Goal: Task Accomplishment & Management: Use online tool/utility

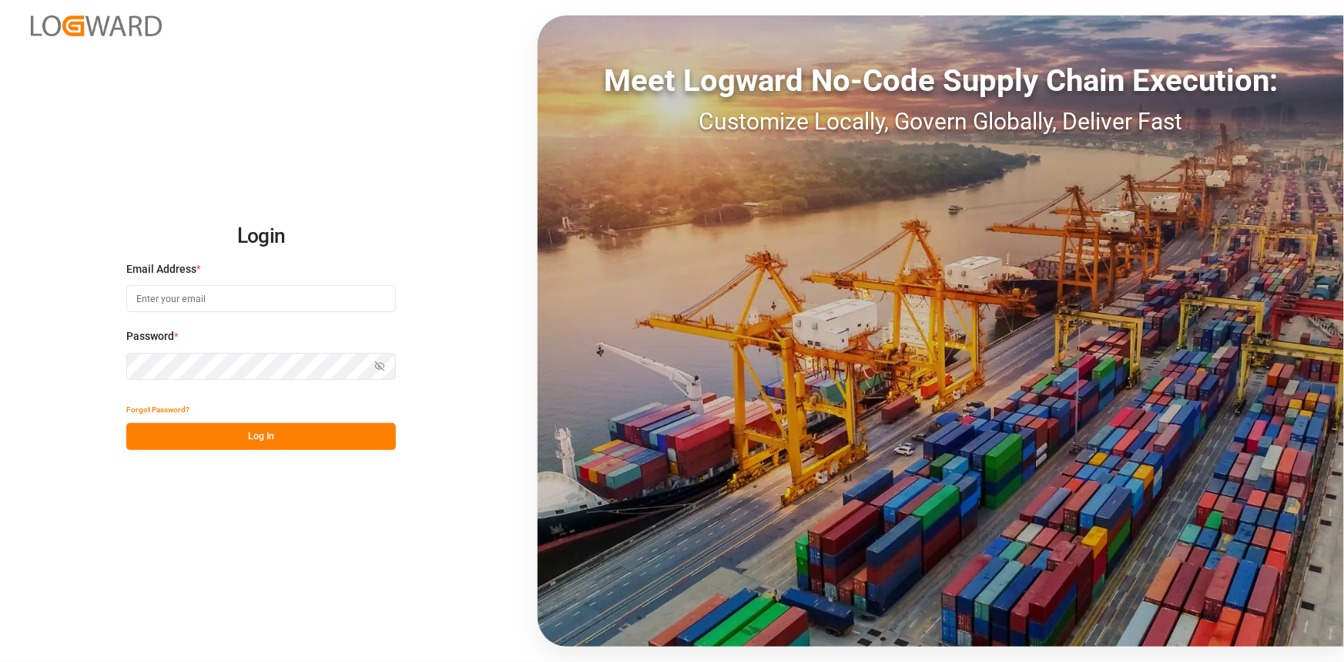
type input "compo-expert@fms-spain.com"
click at [296, 431] on button "Log In" at bounding box center [261, 436] width 270 height 27
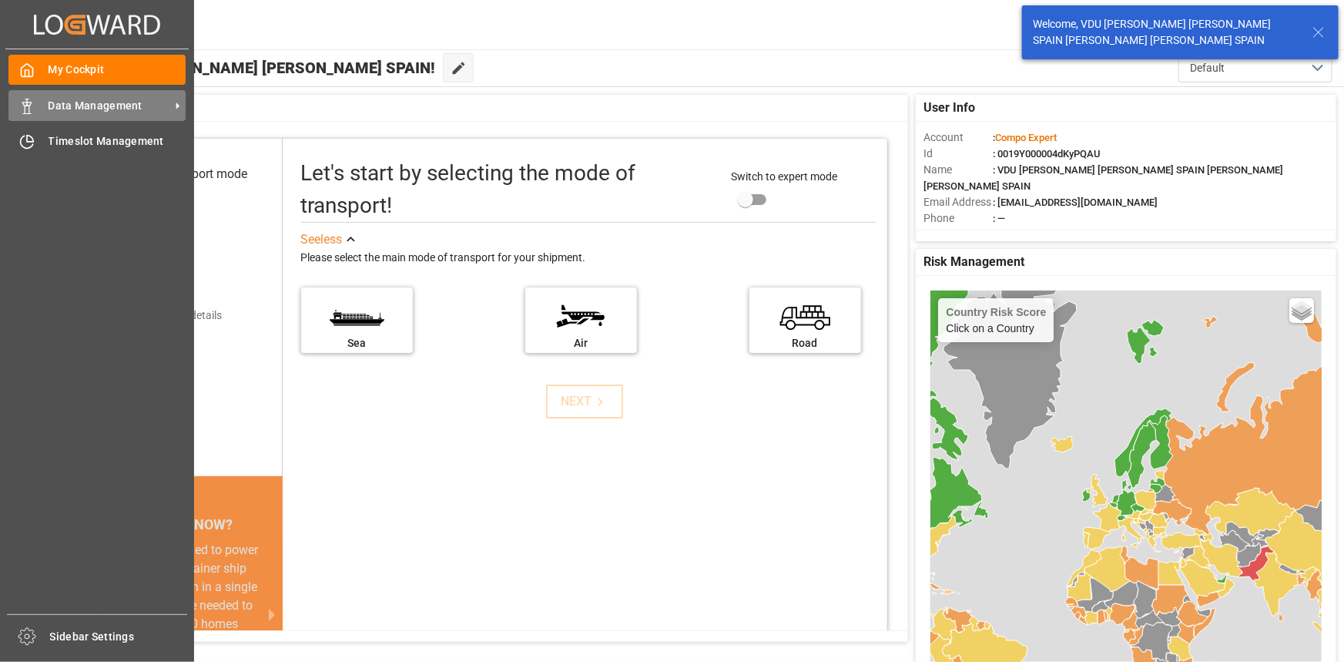
click at [31, 103] on icon at bounding box center [26, 106] width 15 height 15
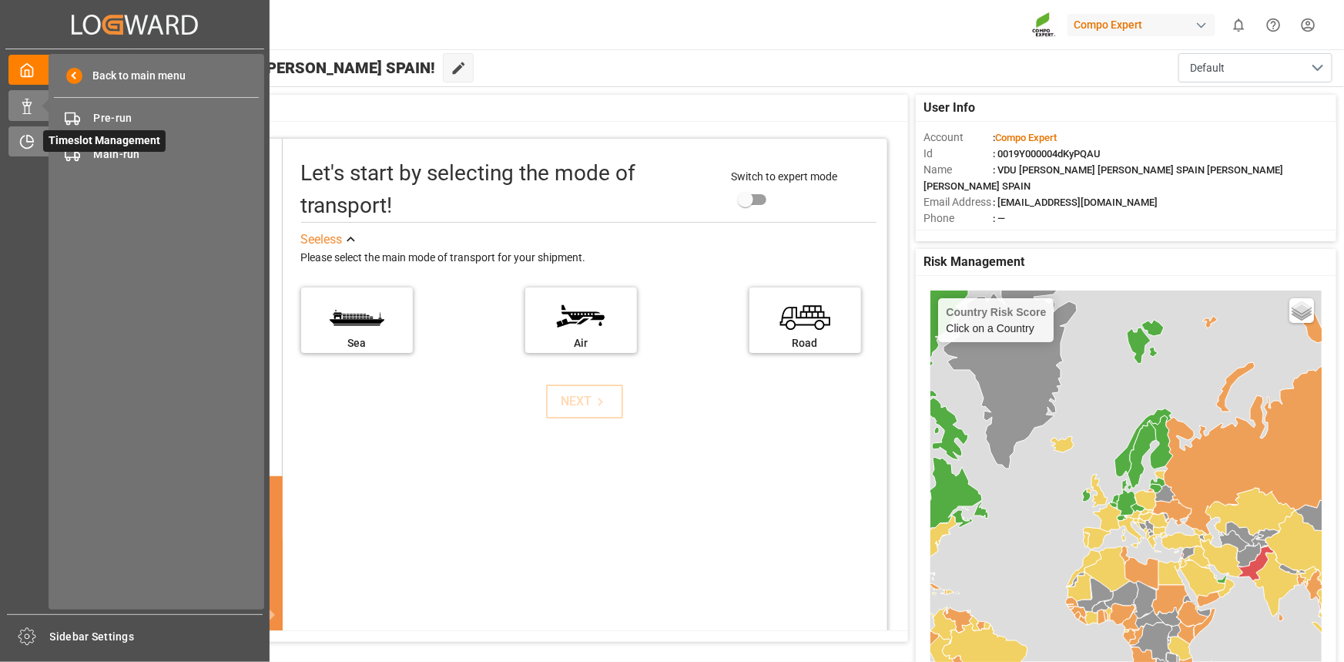
click at [26, 144] on icon at bounding box center [26, 141] width 15 height 15
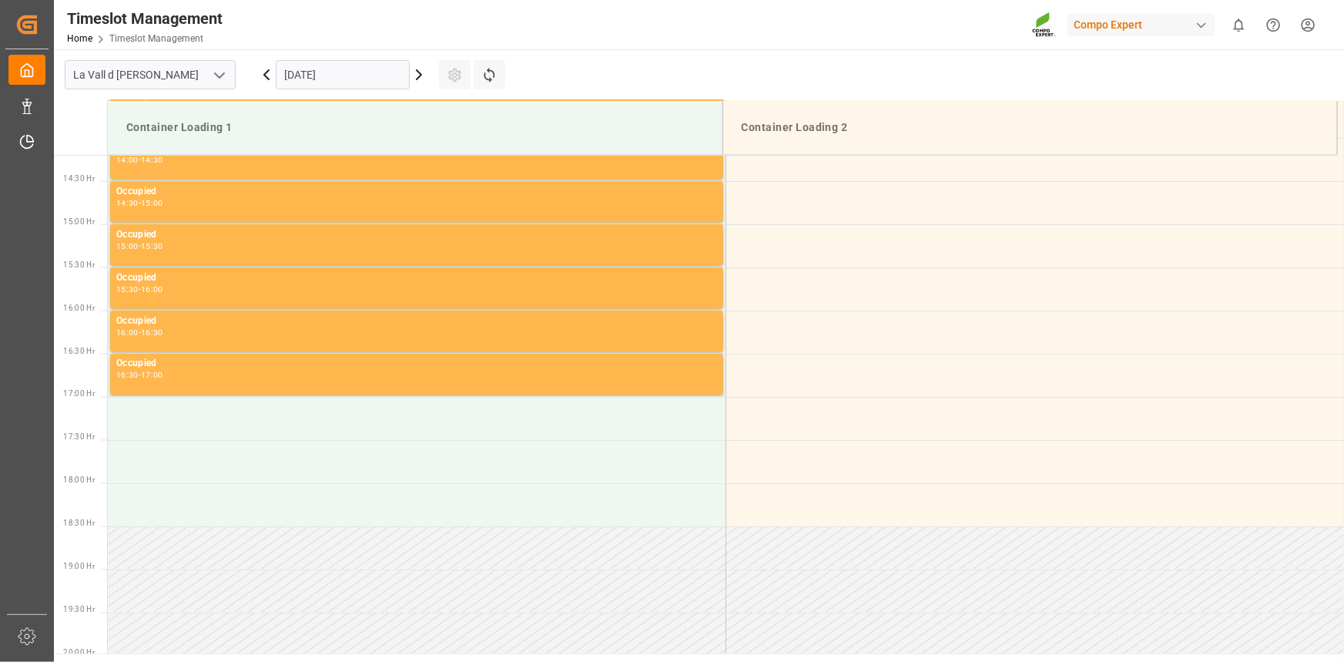
scroll to position [1284, 0]
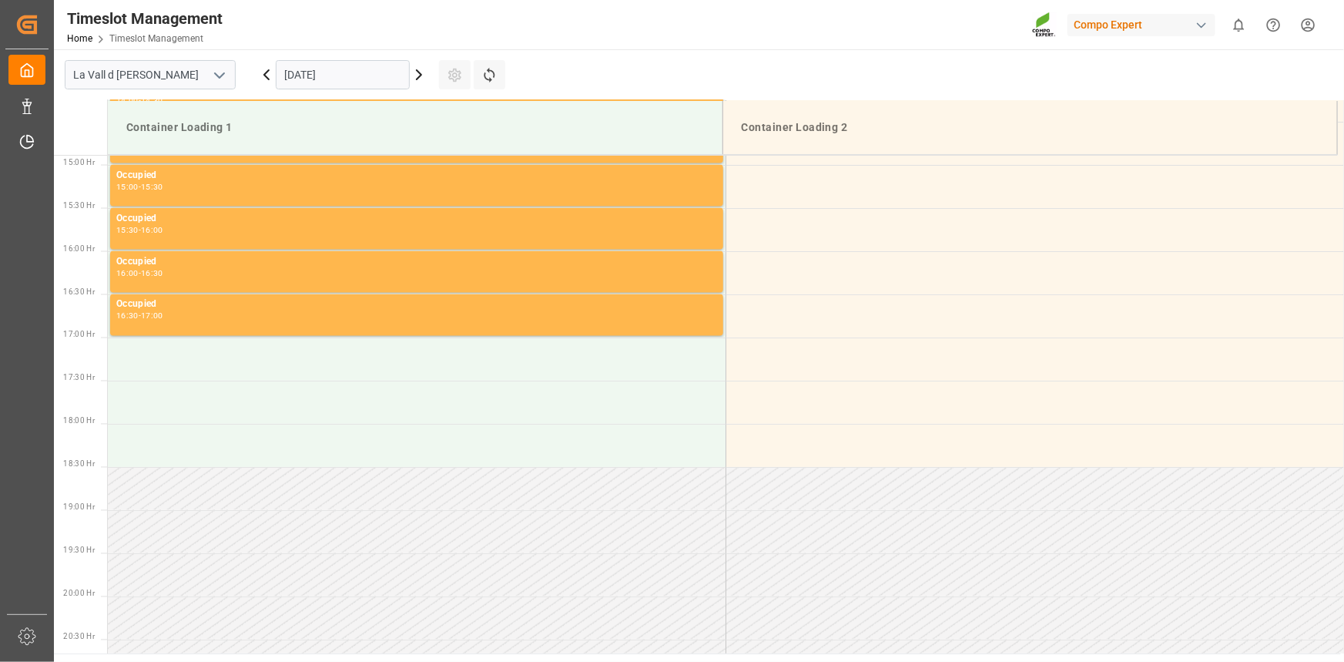
click at [334, 79] on input "[DATE]" at bounding box center [343, 74] width 134 height 29
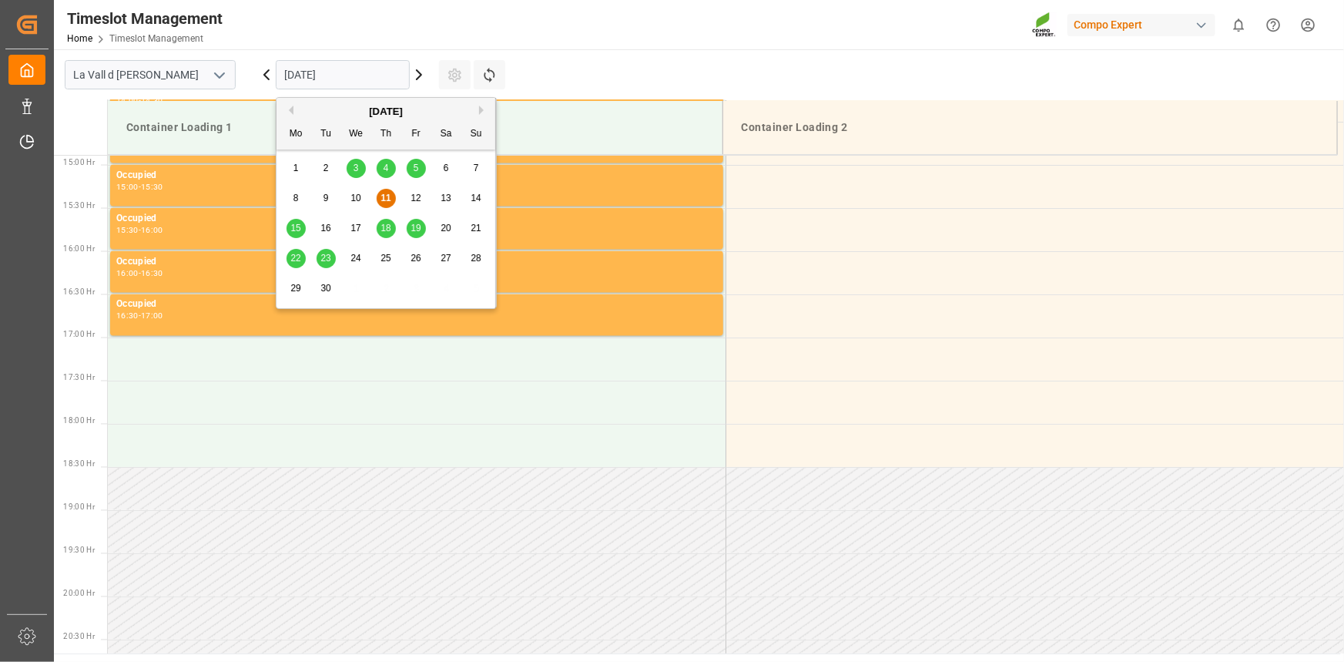
click at [390, 226] on span "18" at bounding box center [386, 228] width 10 height 11
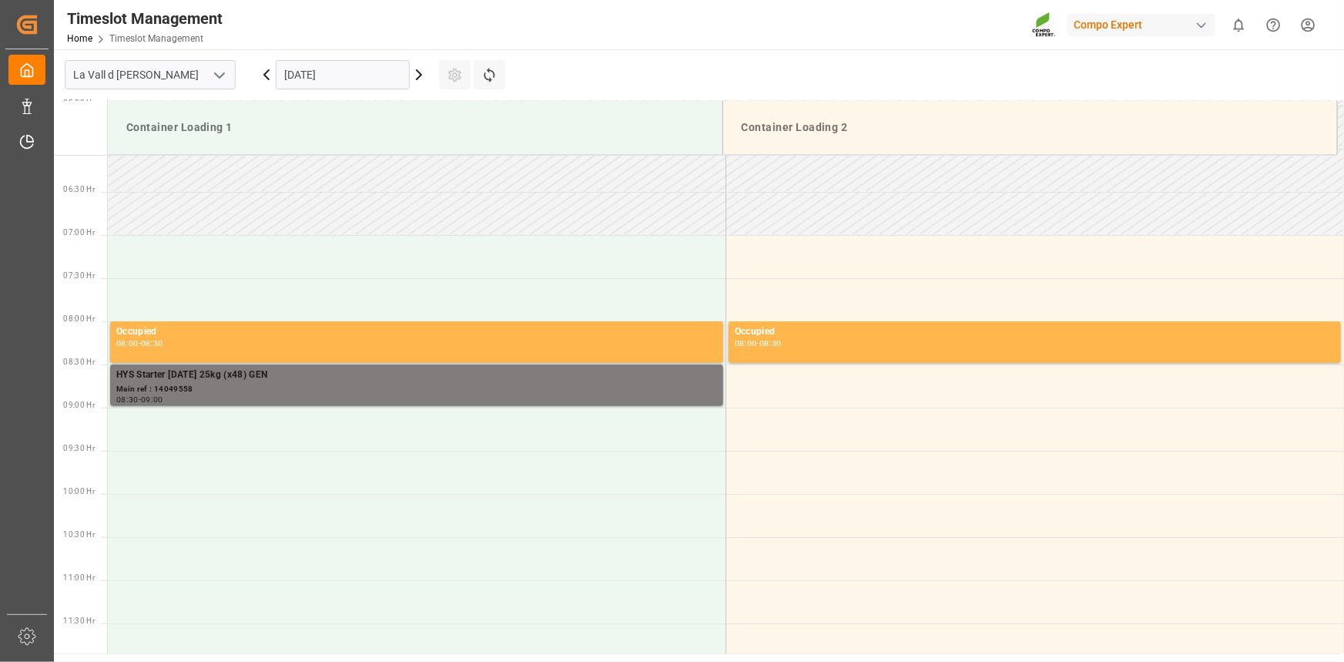
scroll to position [492, 0]
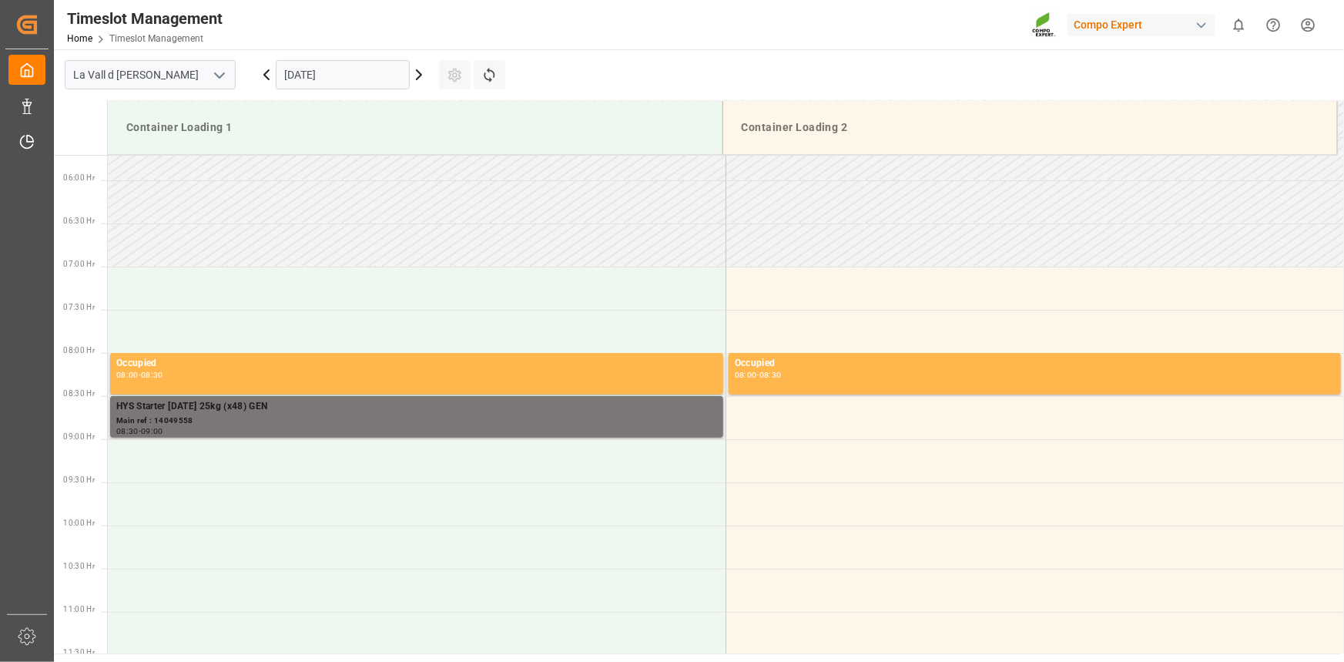
click at [350, 418] on div "Main ref : 14049558" at bounding box center [416, 420] width 601 height 13
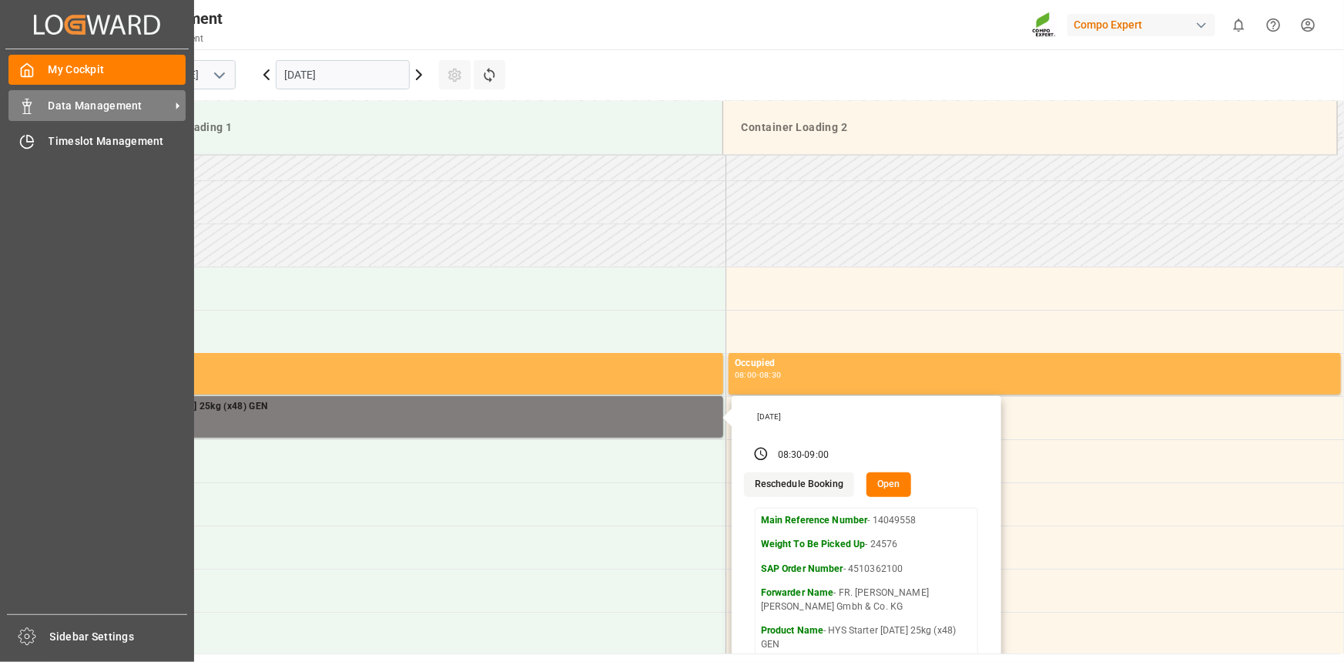
click at [122, 101] on span "Data Management" at bounding box center [110, 106] width 122 height 16
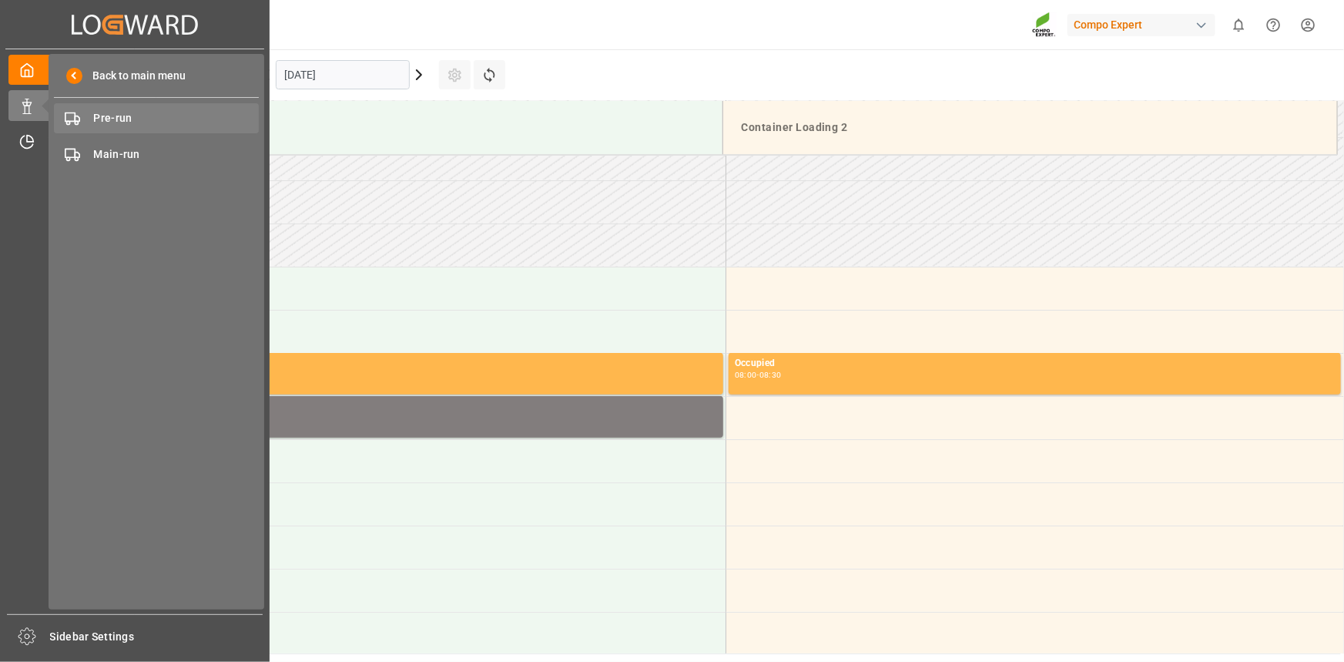
click at [188, 103] on div "Pre-run Pre-run" at bounding box center [156, 118] width 205 height 30
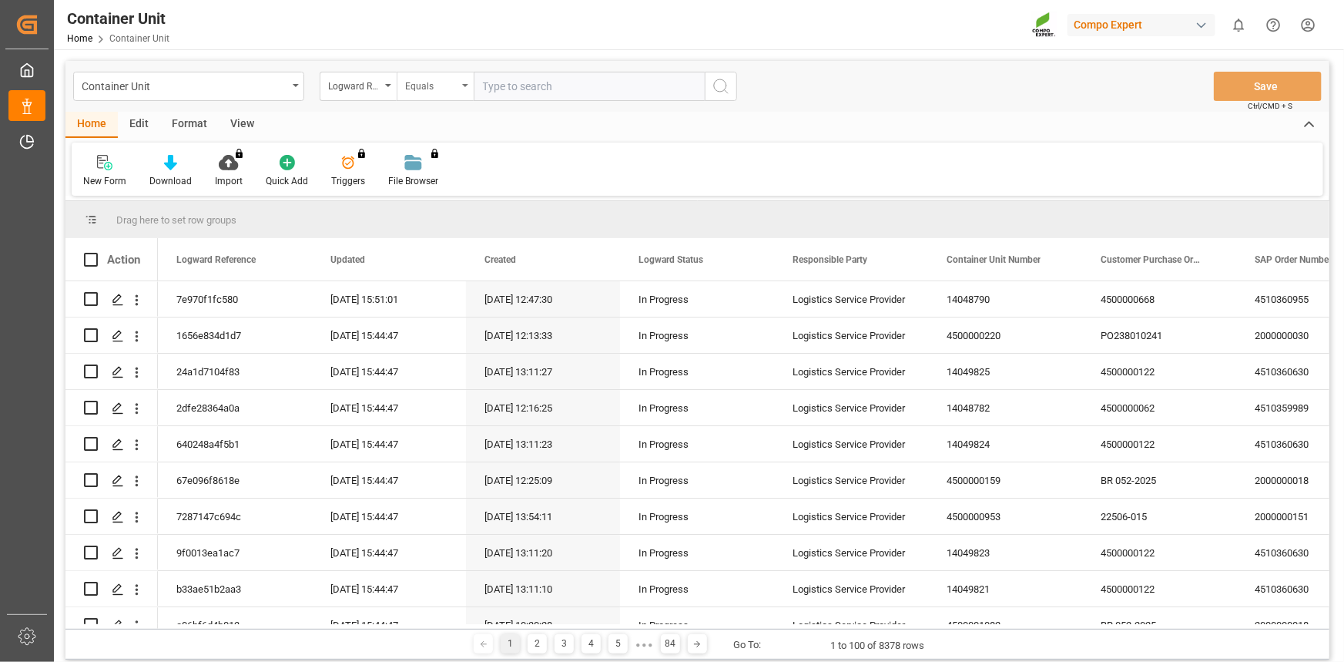
click at [451, 90] on div "Equals" at bounding box center [431, 85] width 52 height 18
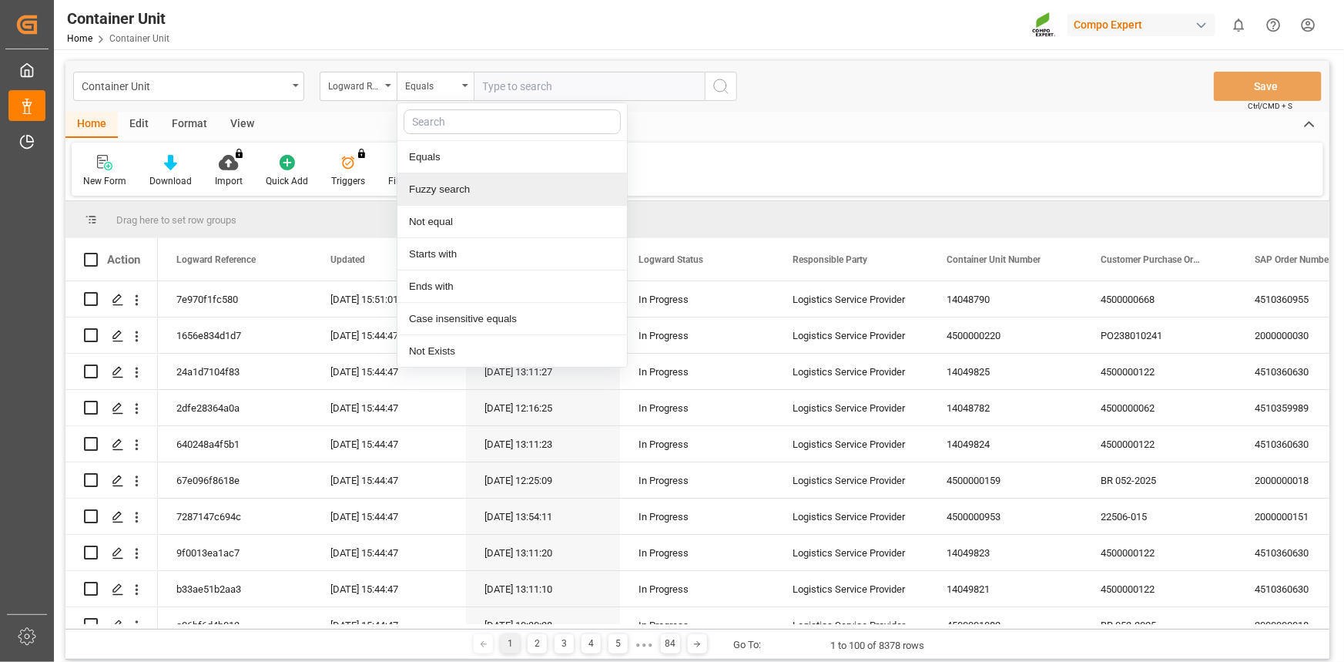
click at [461, 183] on div "Fuzzy search" at bounding box center [513, 189] width 230 height 32
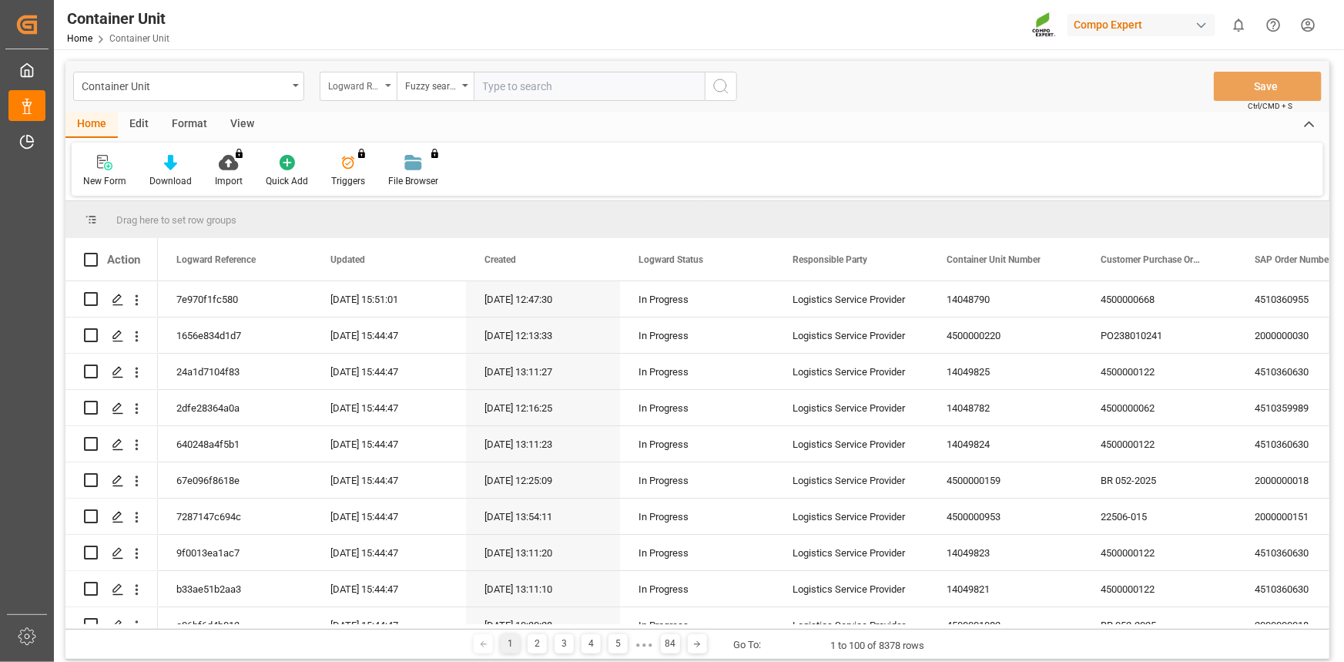
click at [372, 91] on div "Logward Reference" at bounding box center [354, 85] width 52 height 18
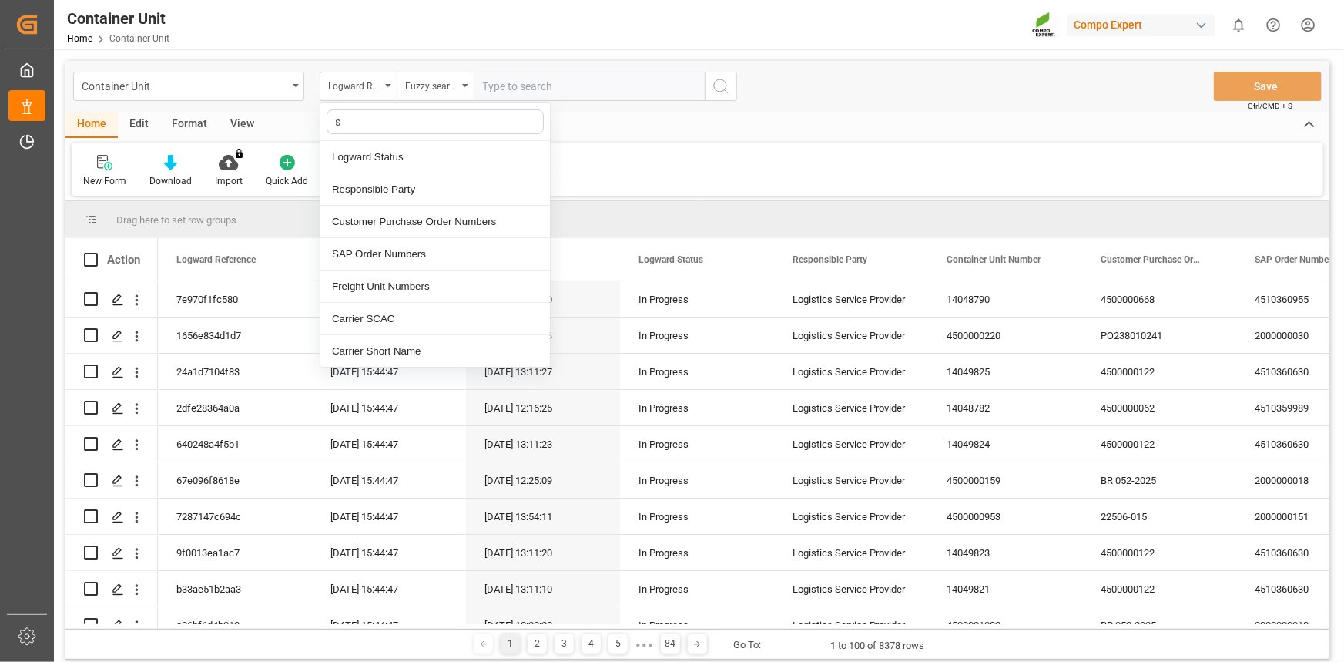
type input "sa"
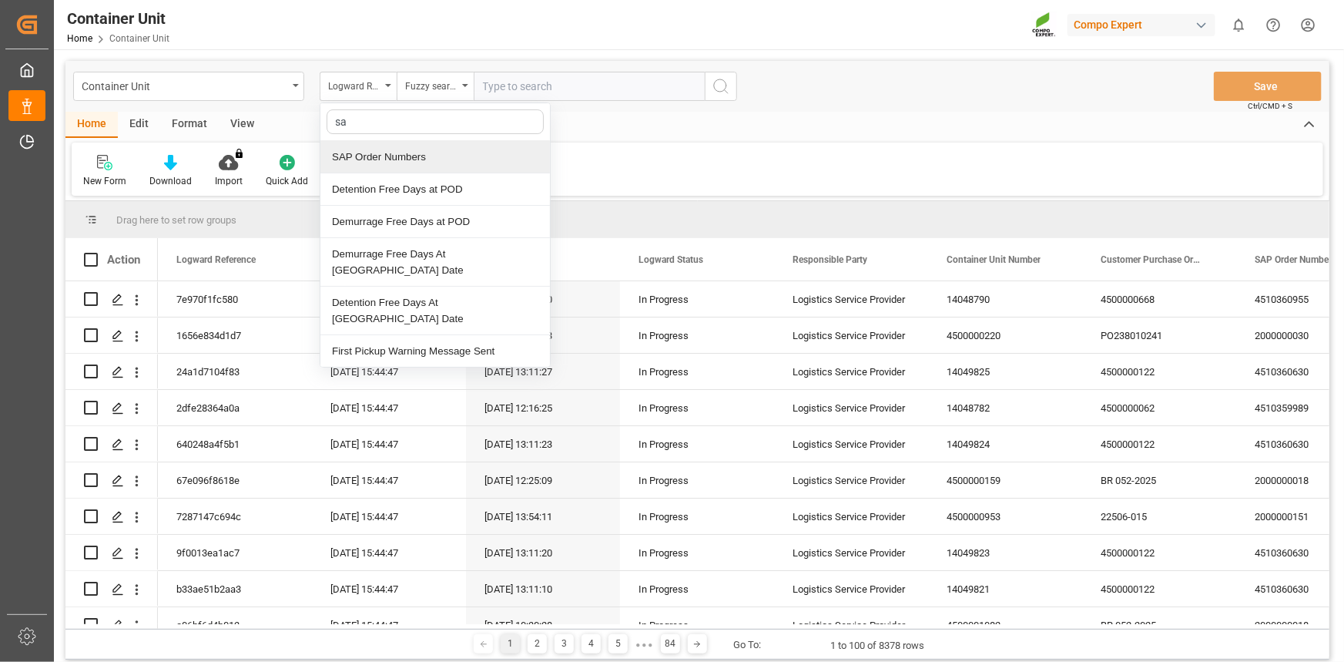
click at [408, 147] on div "SAP Order Numbers" at bounding box center [435, 157] width 230 height 32
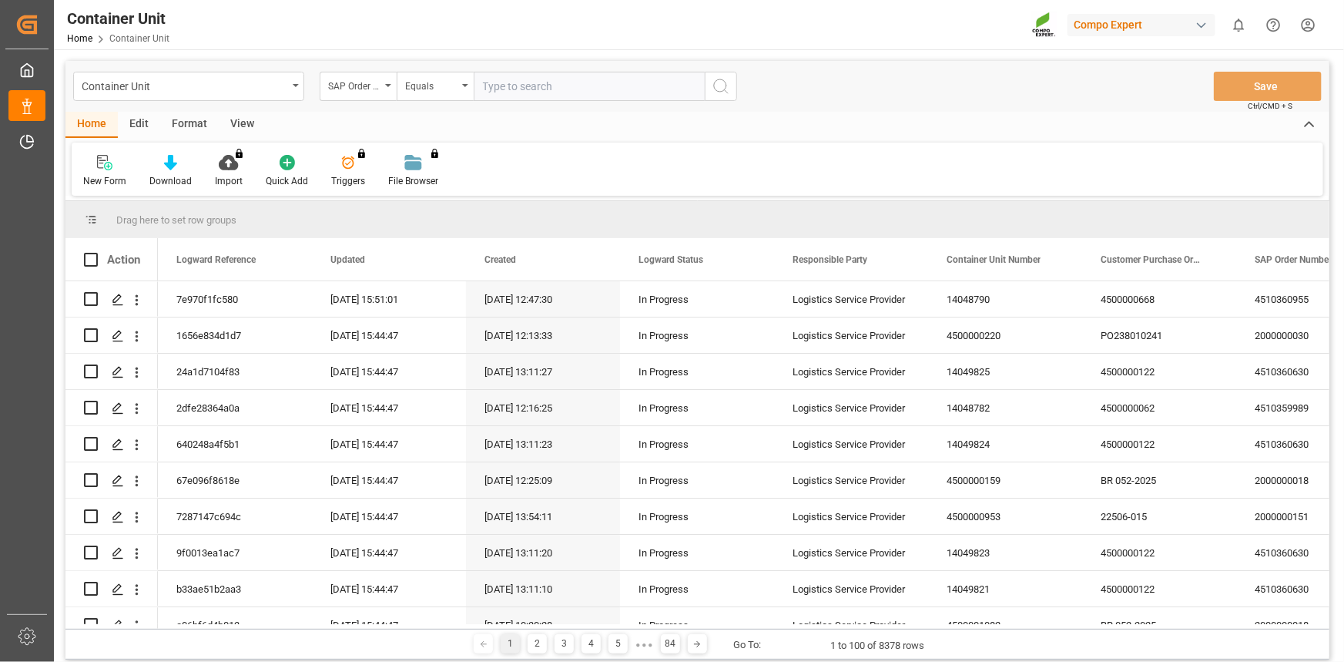
click at [507, 76] on input "text" at bounding box center [589, 86] width 231 height 29
paste input "4510364319"
type input "4510364319"
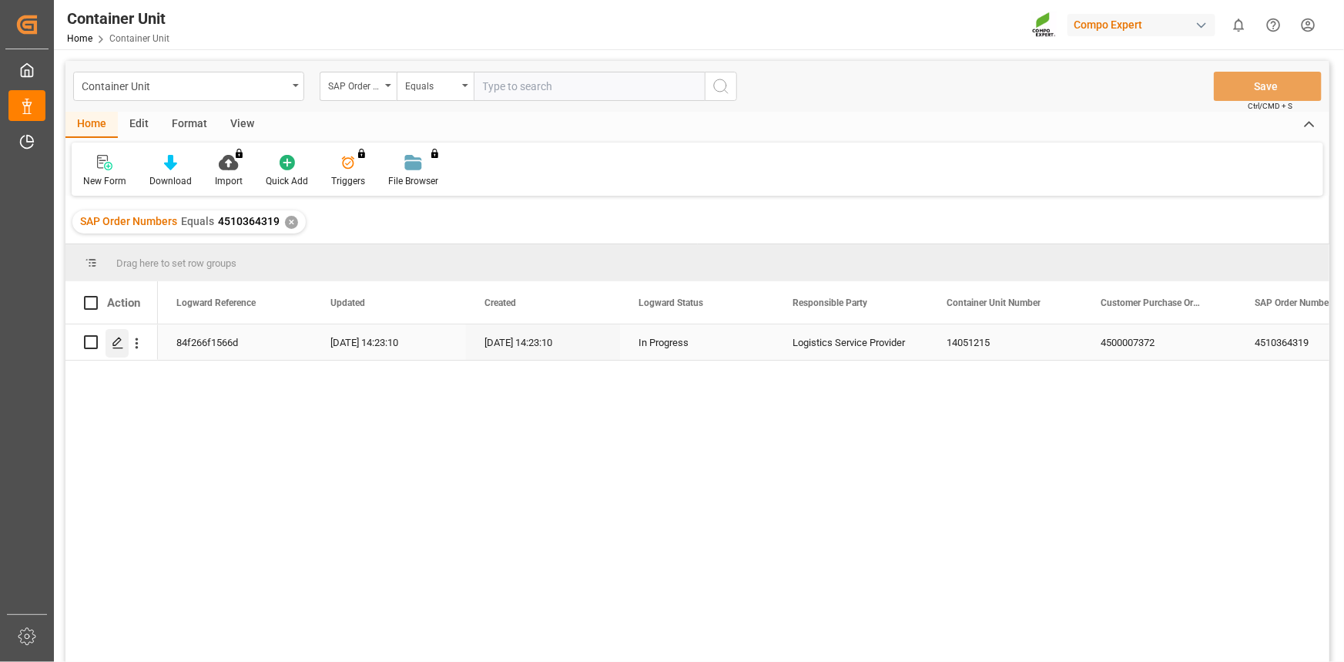
click at [116, 347] on line "Press SPACE to select this row." at bounding box center [117, 347] width 9 height 0
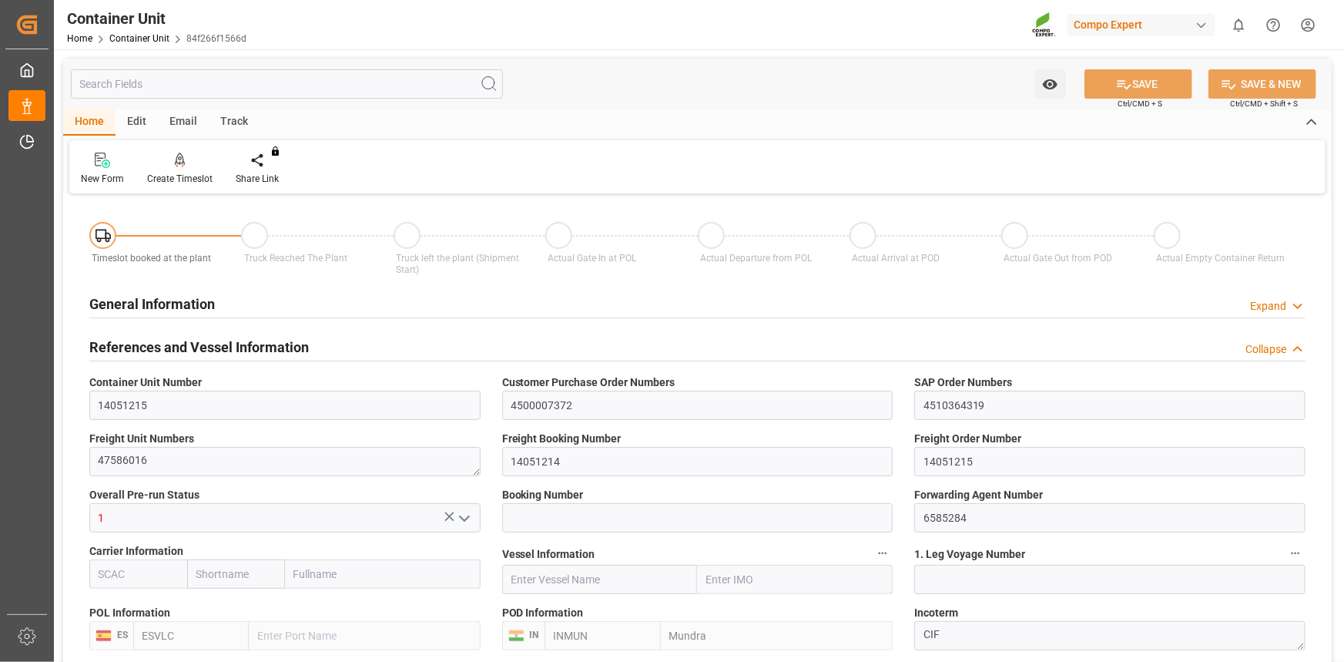
type input "ESVLC"
type input "INMUN"
type input "0"
type input "20"
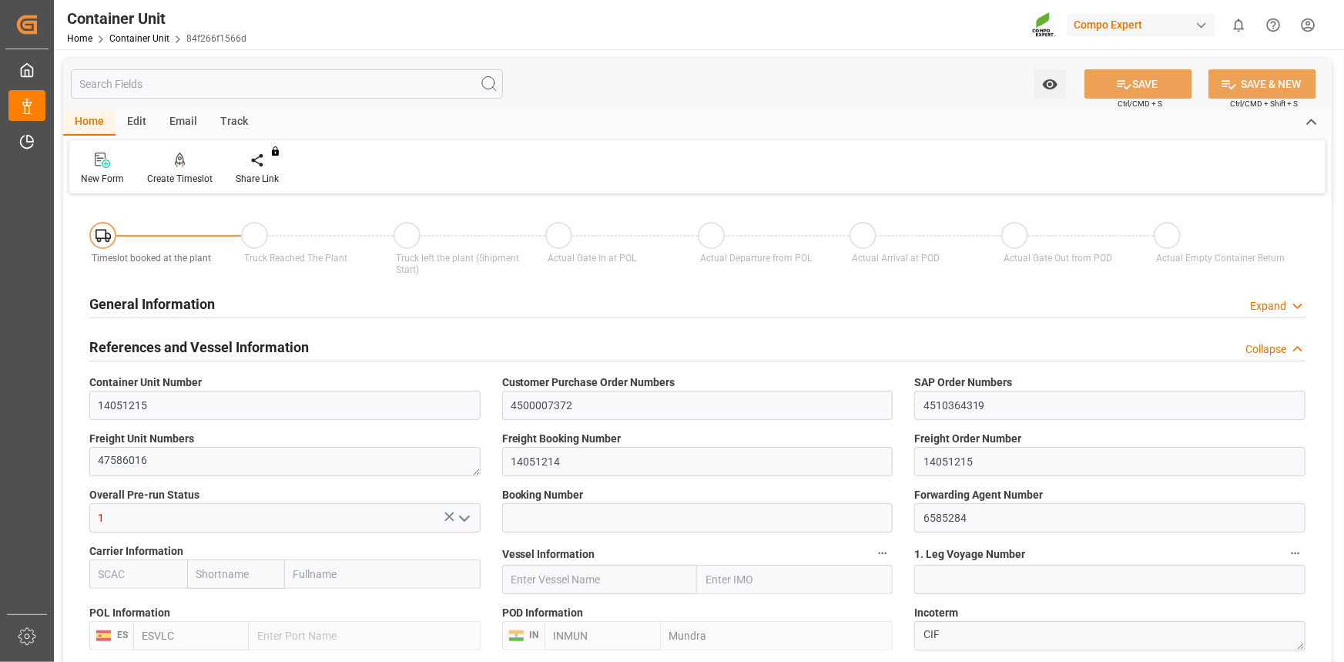
type input "24288"
type input "10.09.2025"
click at [180, 171] on div "Create Timeslot" at bounding box center [180, 169] width 89 height 34
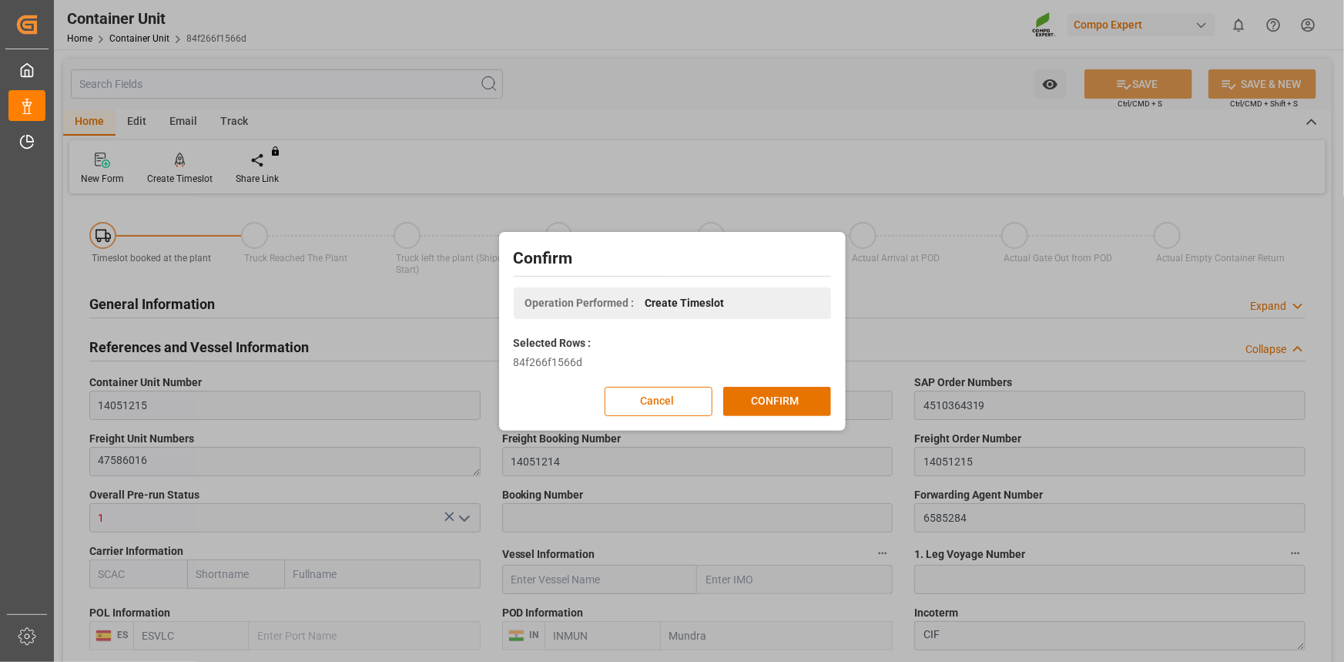
click at [766, 384] on div "Confirm Operation Performed : Create Timeslot Selected Rows : 84f266f1566d Canc…" at bounding box center [672, 331] width 339 height 191
click at [770, 392] on button "CONFIRM" at bounding box center [777, 401] width 108 height 29
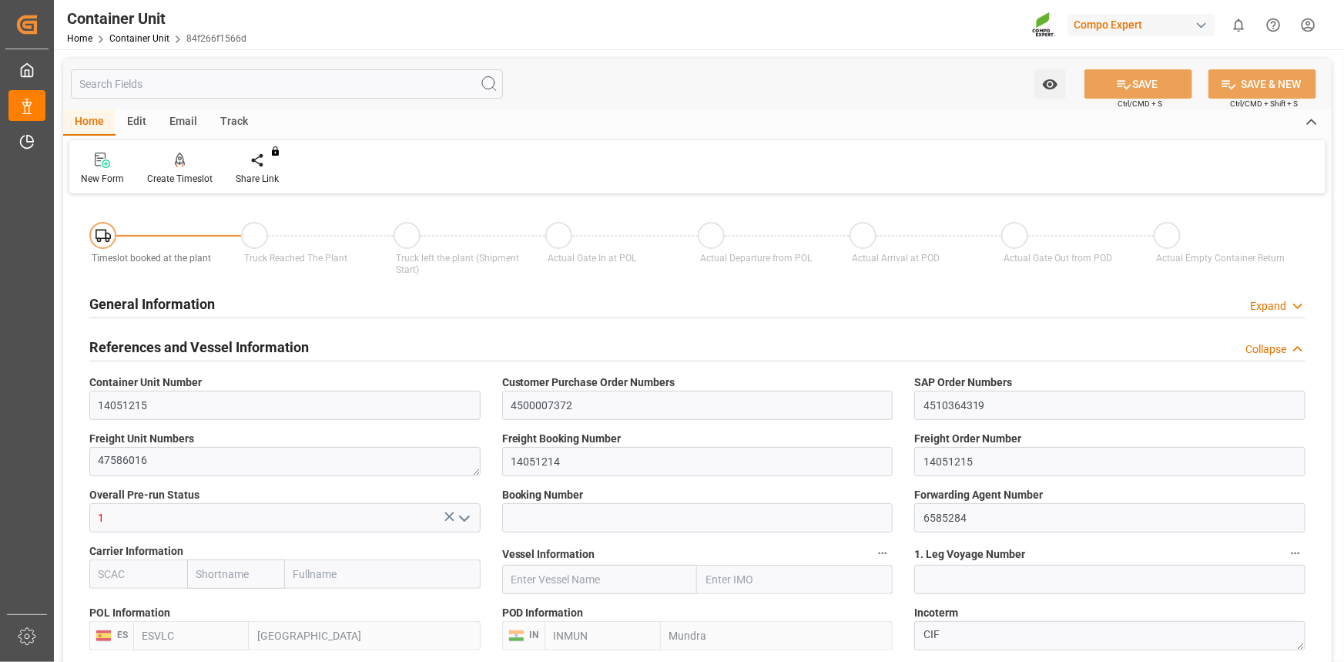
type input "ESVLC"
type input "INMUN"
type input "7"
type input "0"
type input "7"
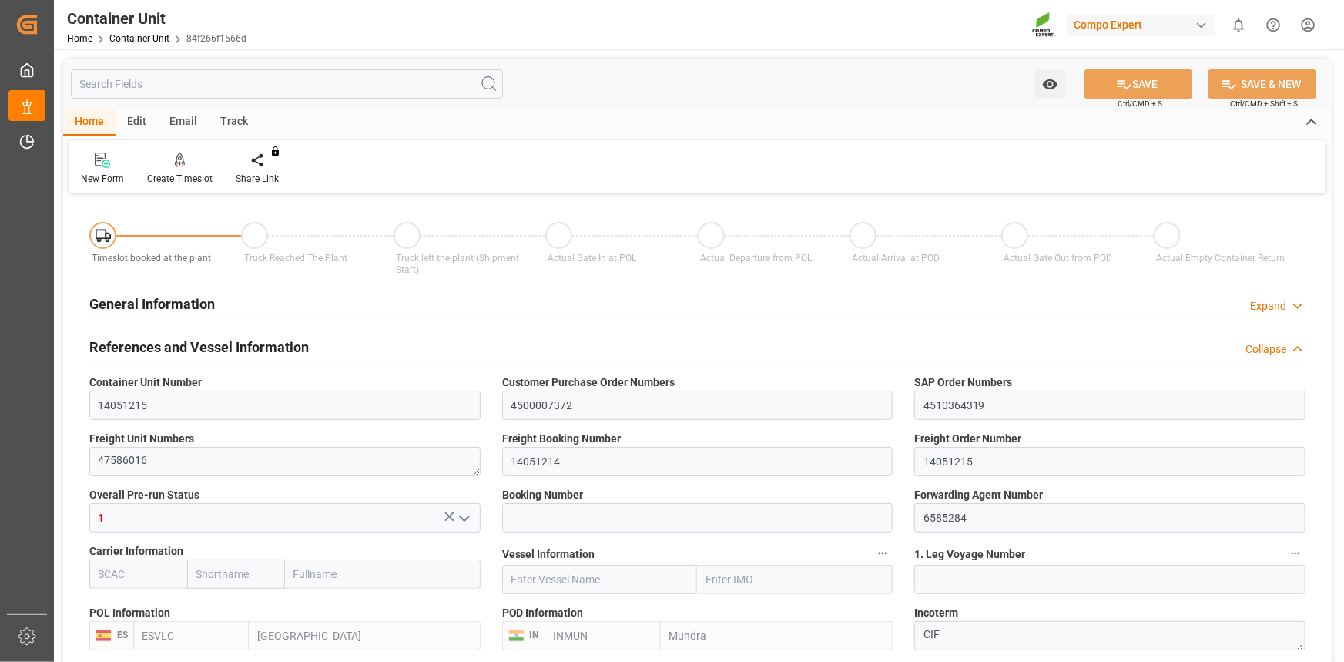
type input "0"
type input "20"
type input "24288"
type input "10.09.2025"
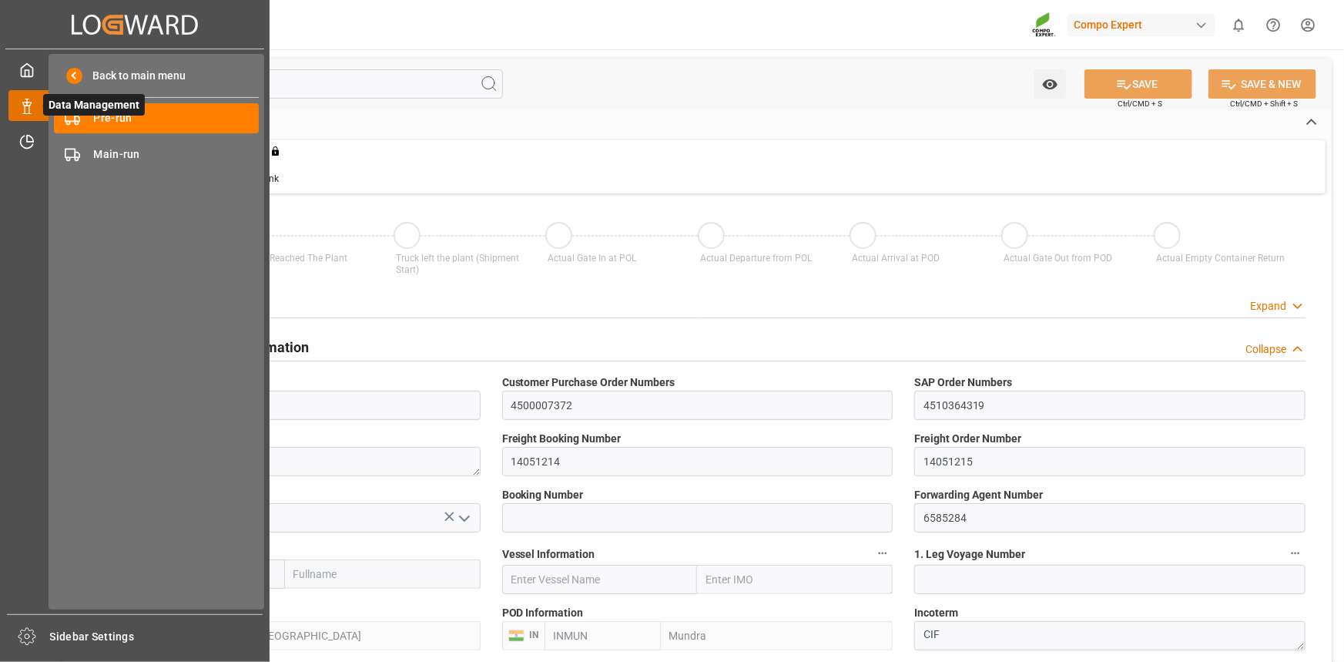
click at [89, 113] on span "Data Management" at bounding box center [94, 105] width 102 height 22
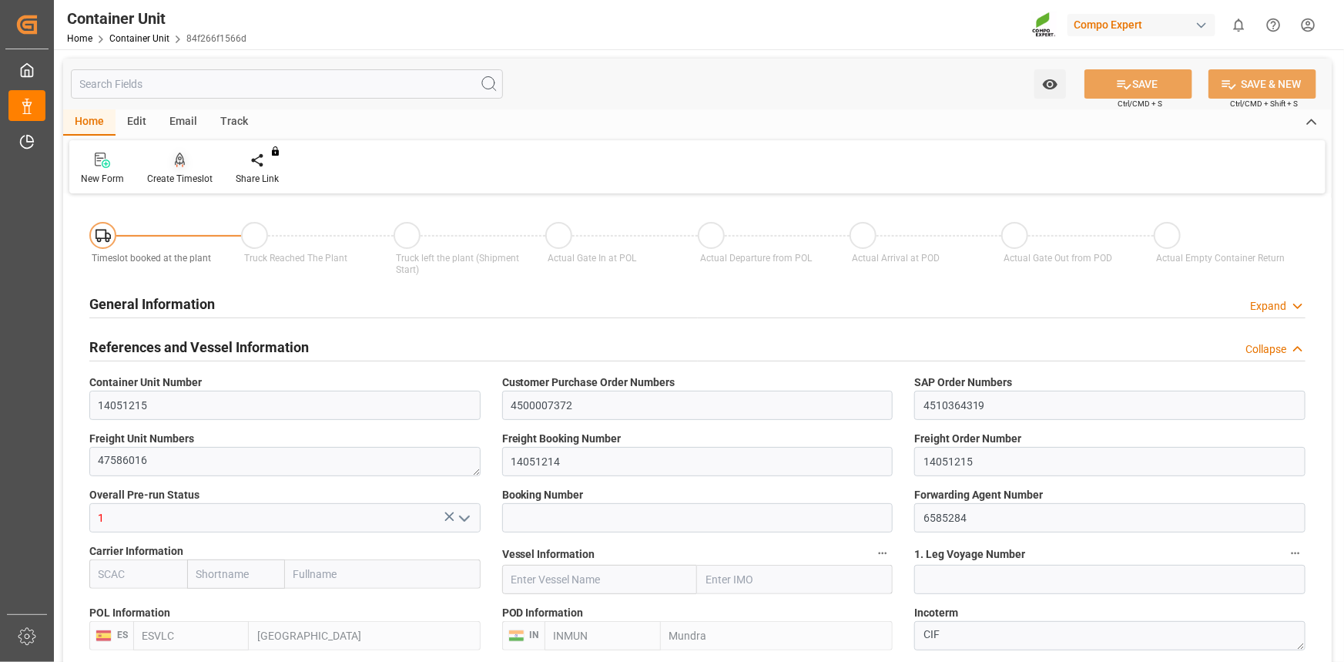
click at [165, 159] on div at bounding box center [179, 160] width 65 height 16
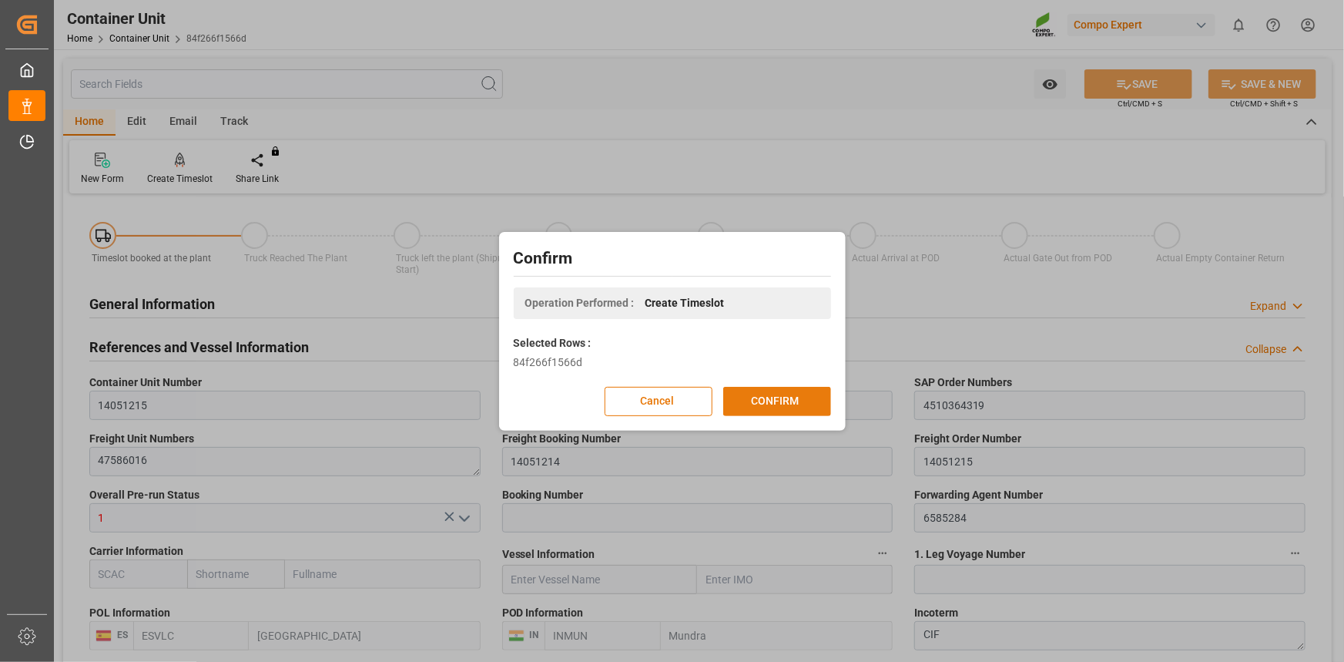
click at [804, 412] on button "CONFIRM" at bounding box center [777, 401] width 108 height 29
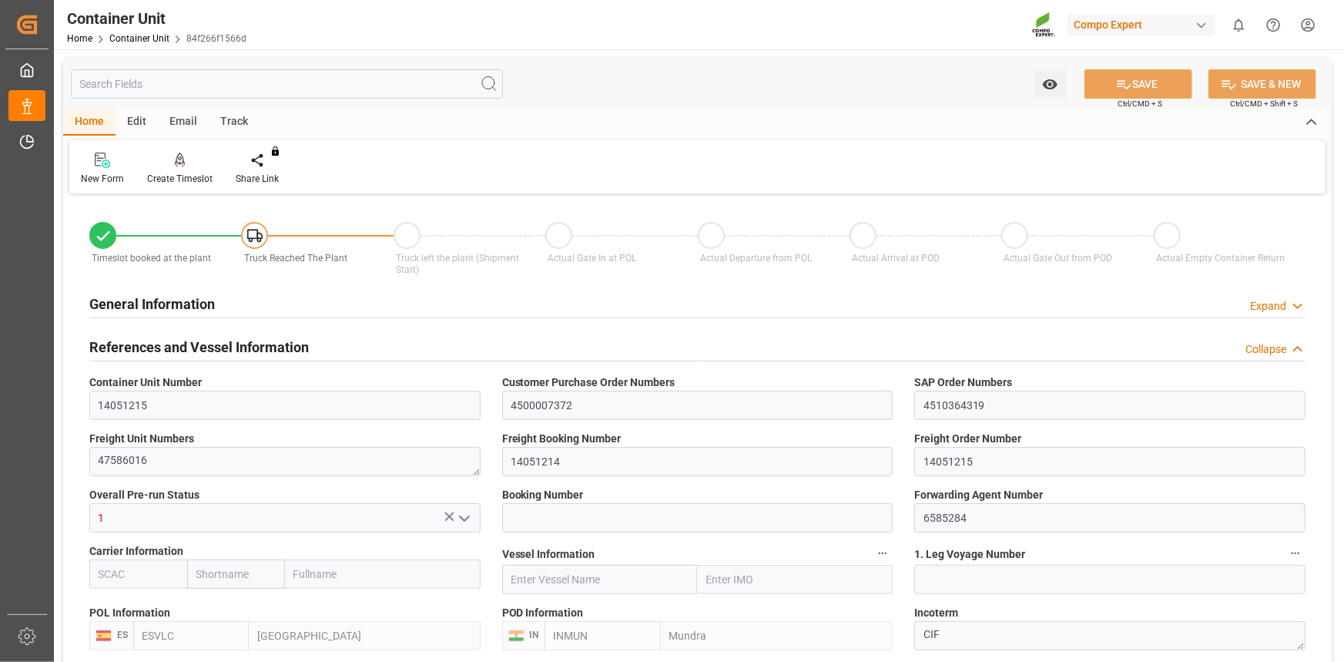
type input "ESVLC"
type input "INMUN"
type input "7"
type input "0"
type input "7"
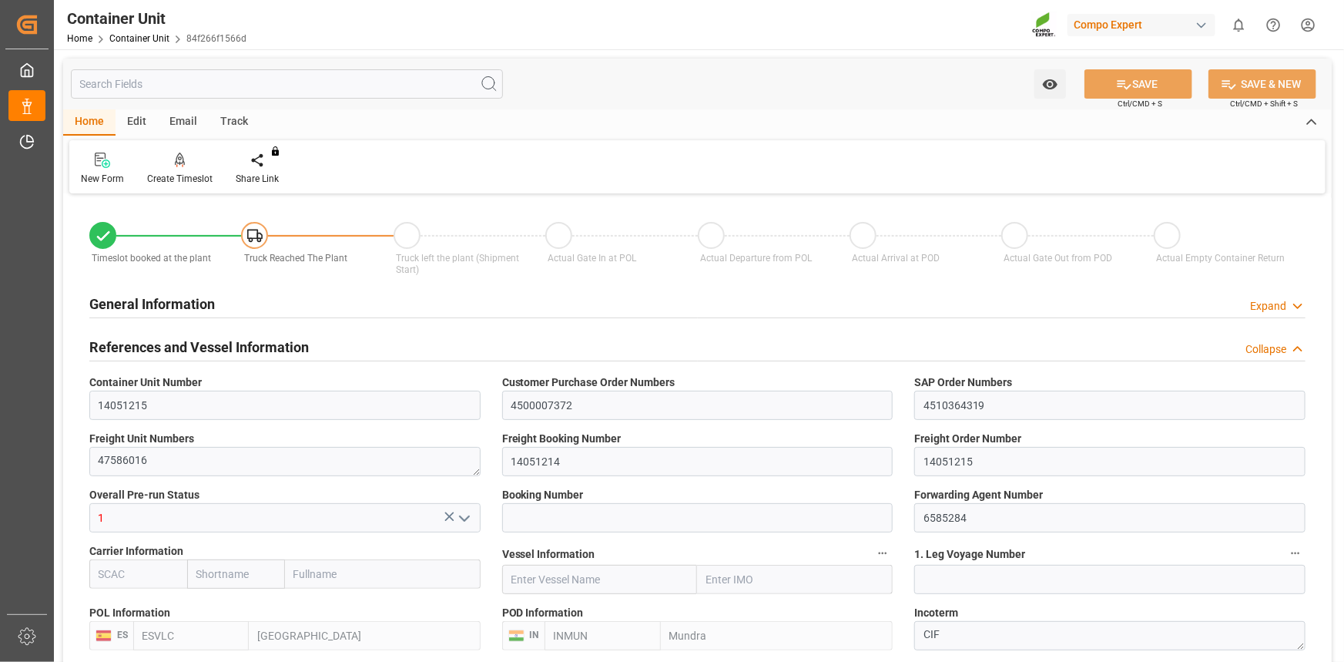
type input "0"
type input "20"
type input "24288"
type input "10.09.2025"
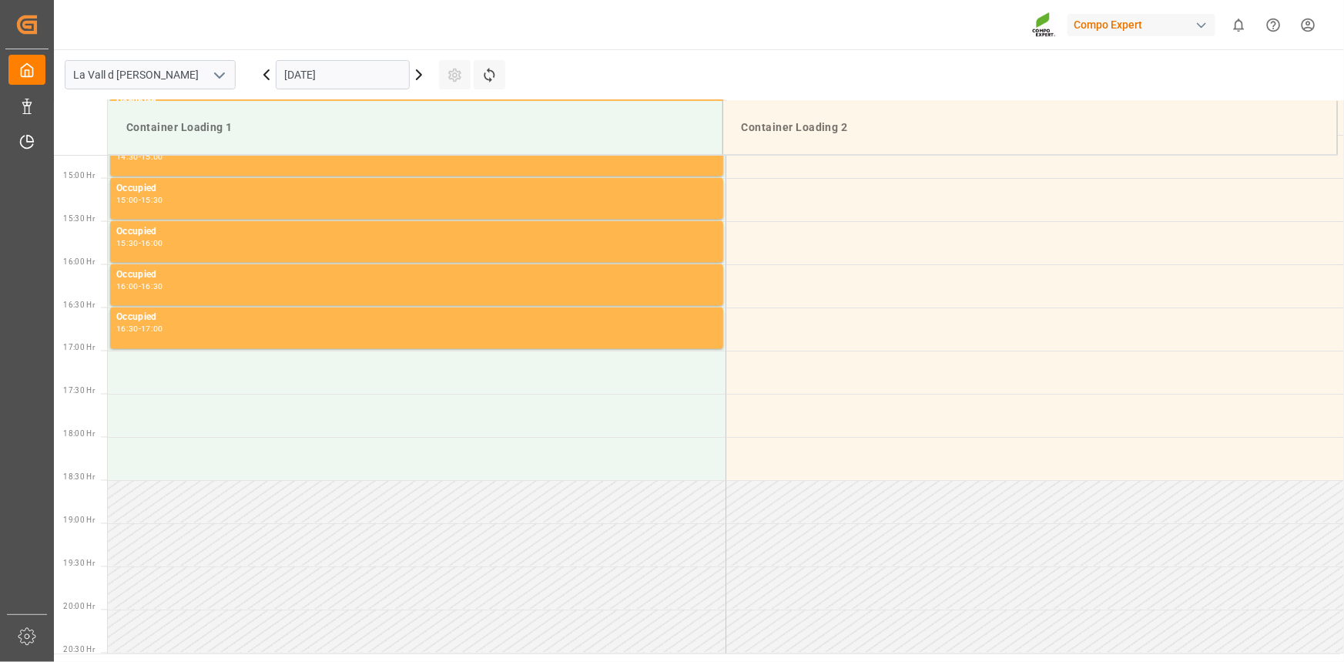
scroll to position [1284, 0]
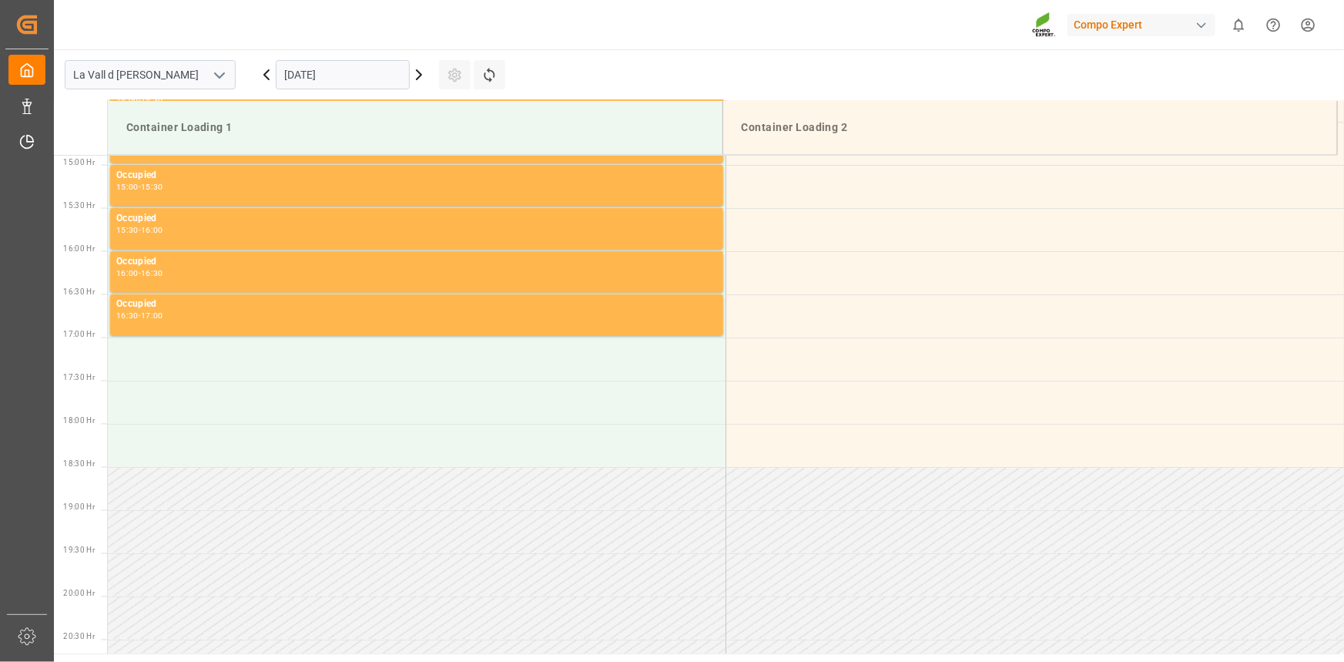
click at [316, 61] on input "[DATE]" at bounding box center [343, 74] width 134 height 29
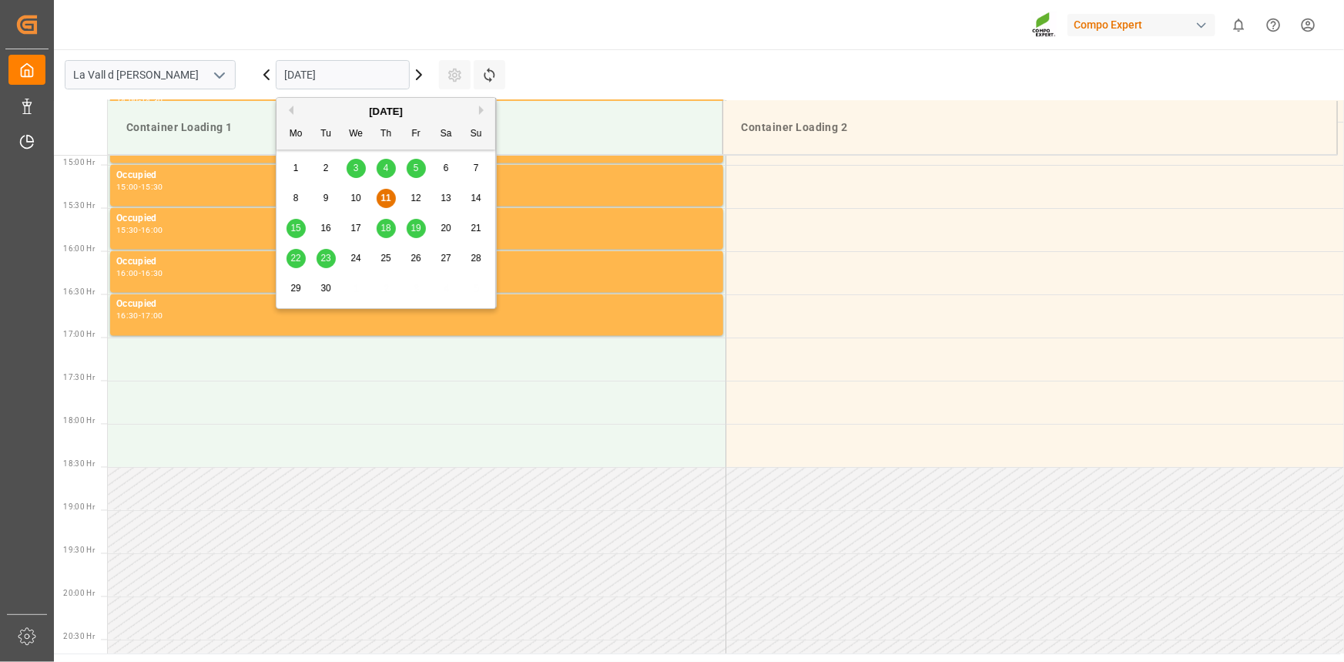
click at [416, 230] on span "19" at bounding box center [416, 228] width 10 height 11
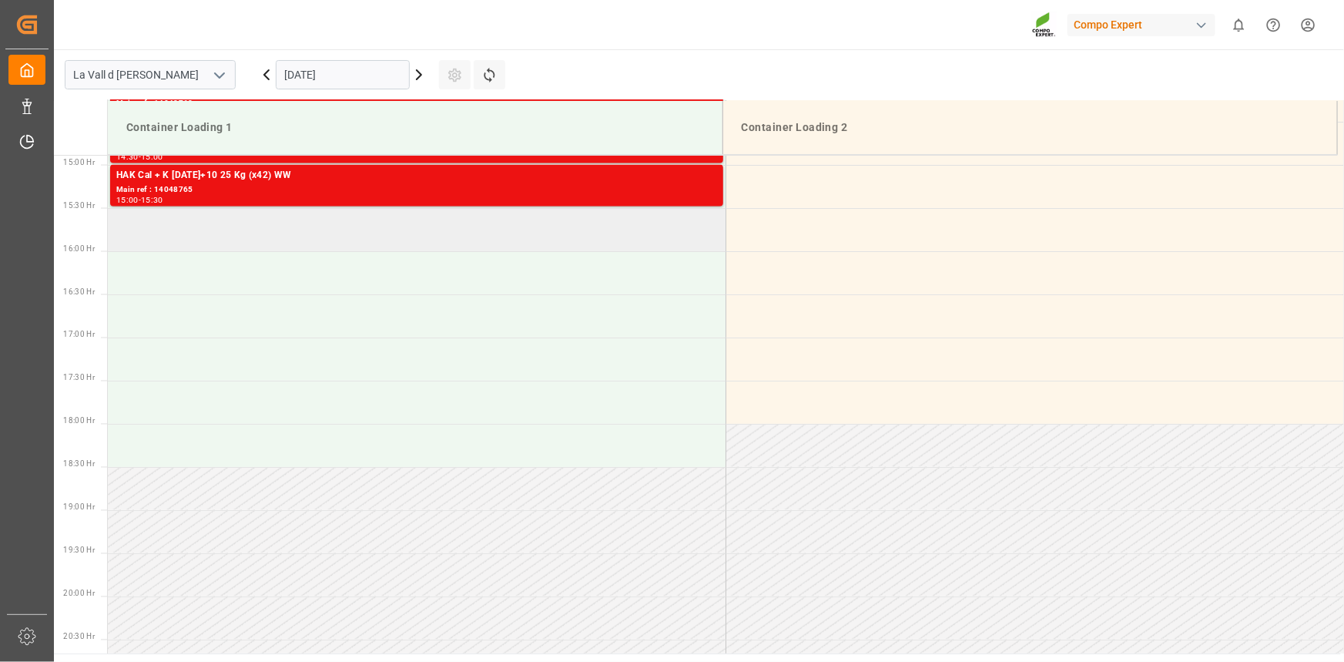
click at [172, 216] on td at bounding box center [417, 229] width 618 height 43
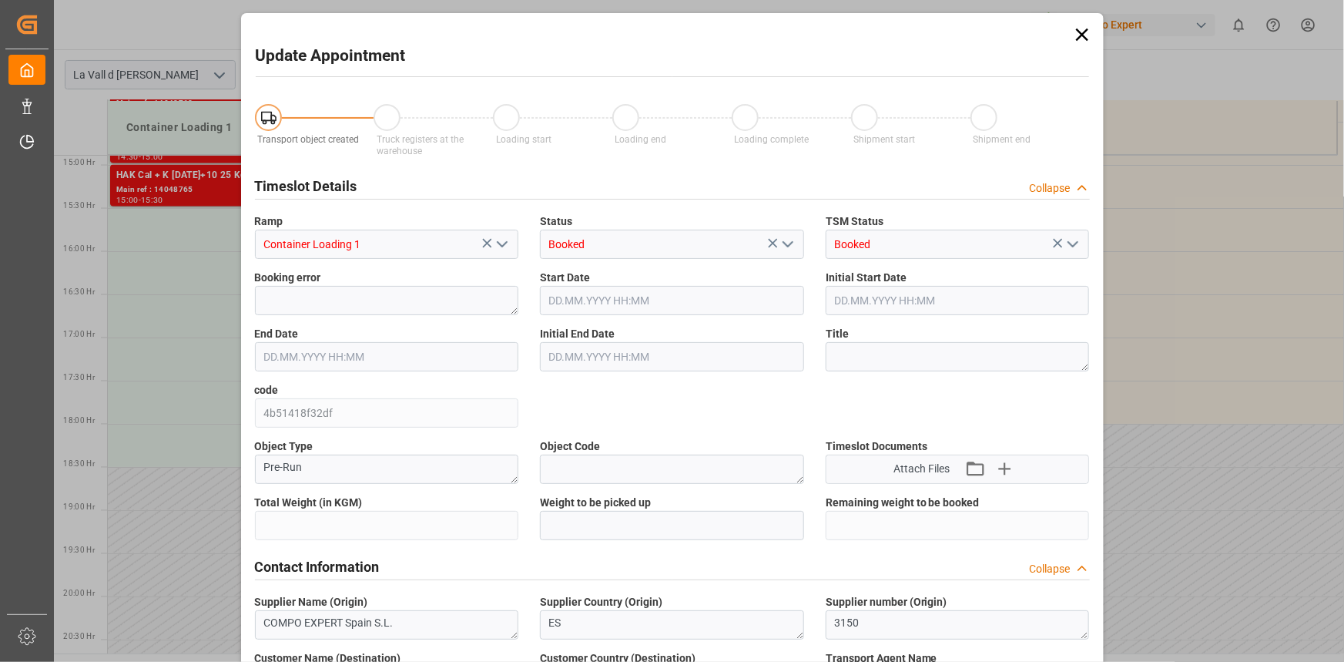
type input "24288"
type input "20"
type input "[DATE] 15:30"
type input "[DATE] 16:00"
type input "[DATE] 13:53"
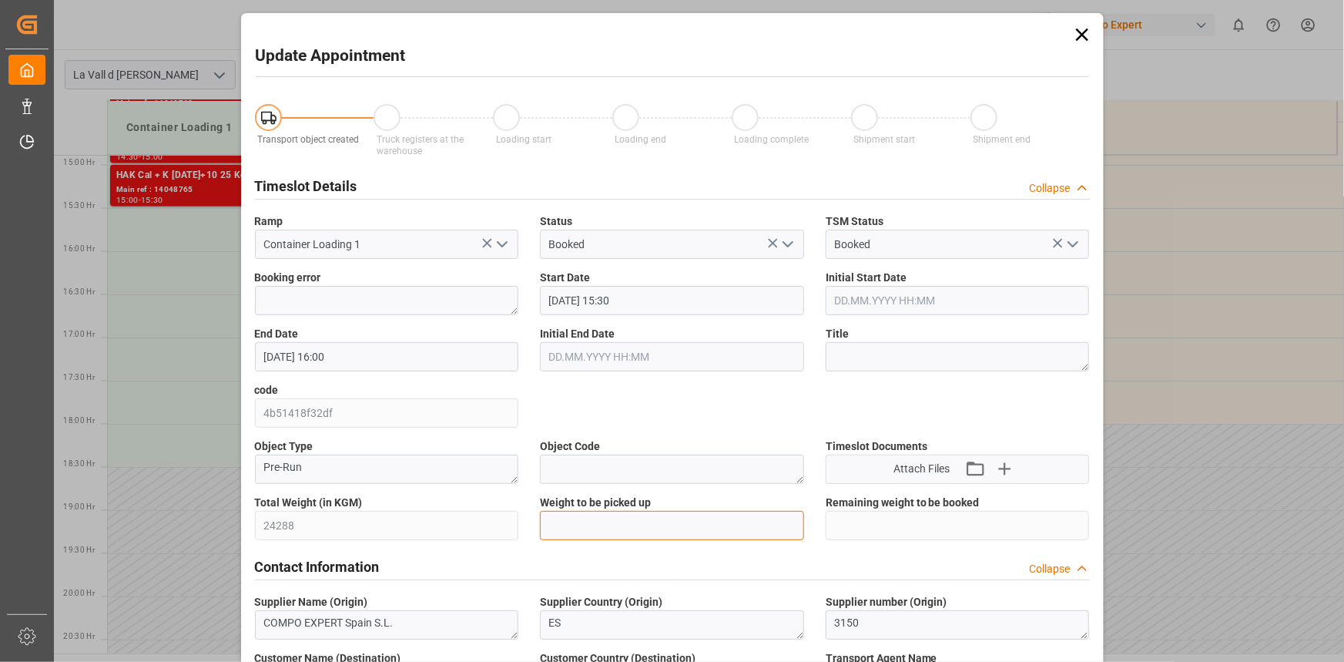
click at [584, 524] on input "text" at bounding box center [672, 525] width 264 height 29
paste input "24288"
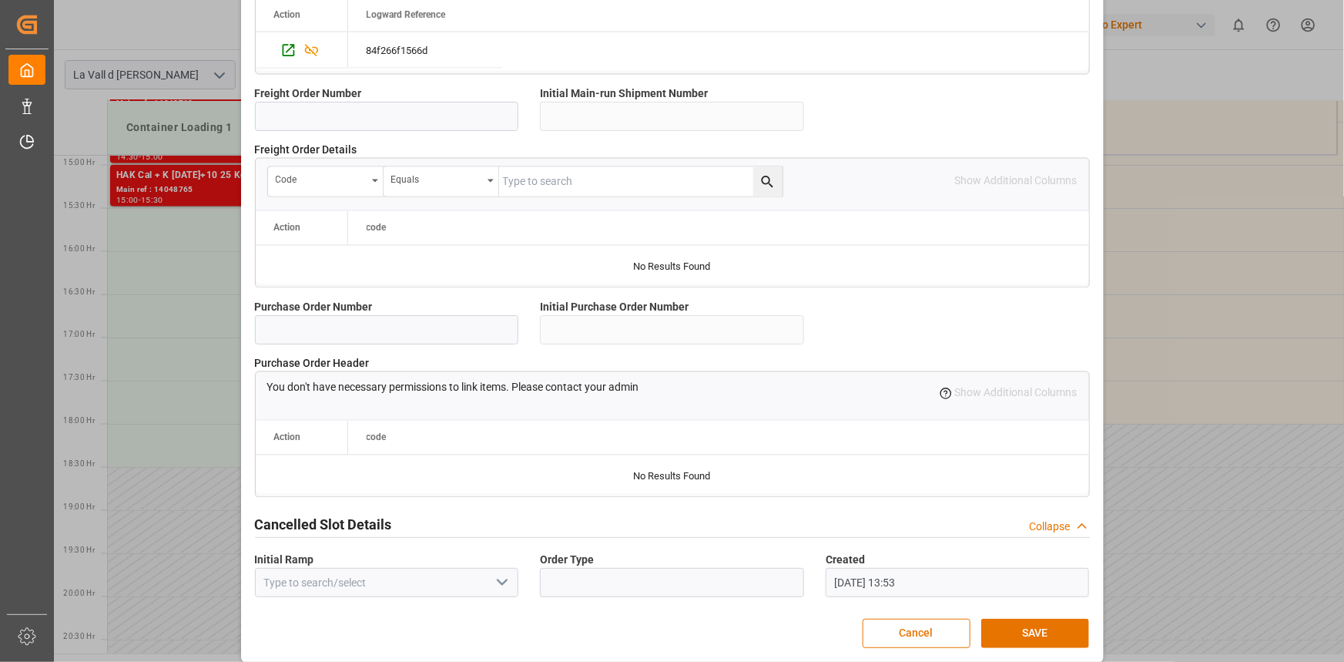
scroll to position [1369, 0]
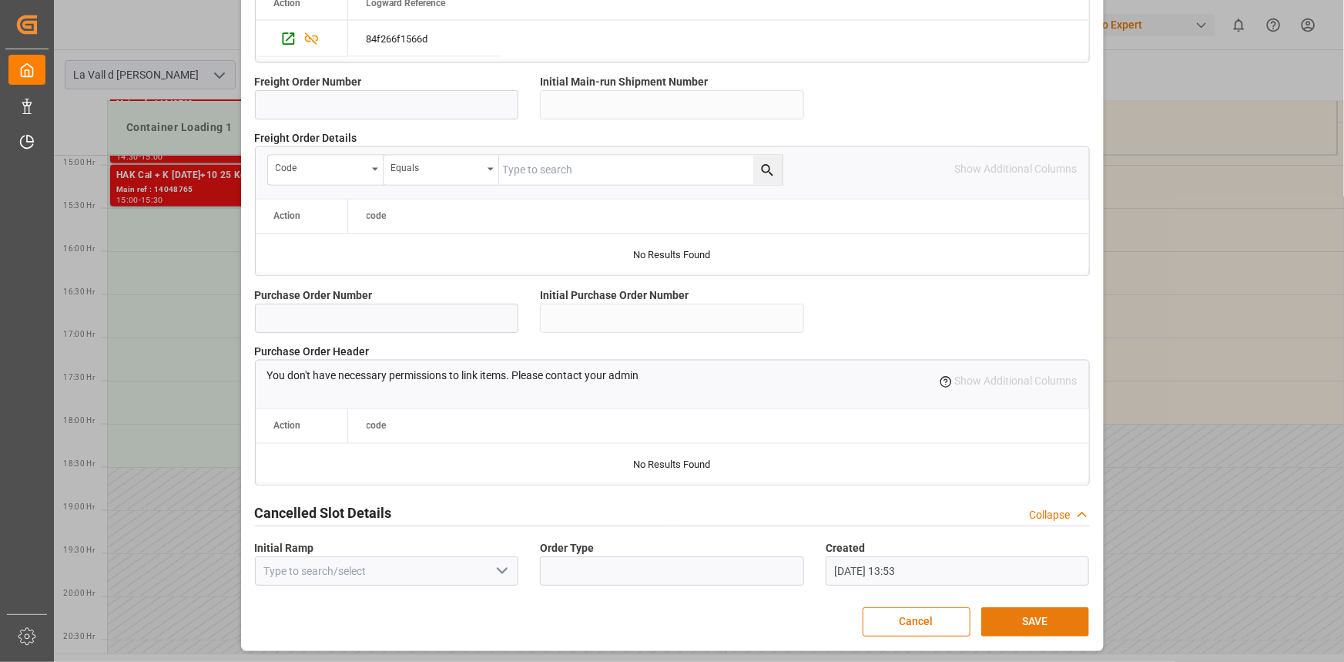
type input "24288"
click at [1045, 613] on button "SAVE" at bounding box center [1036, 621] width 108 height 29
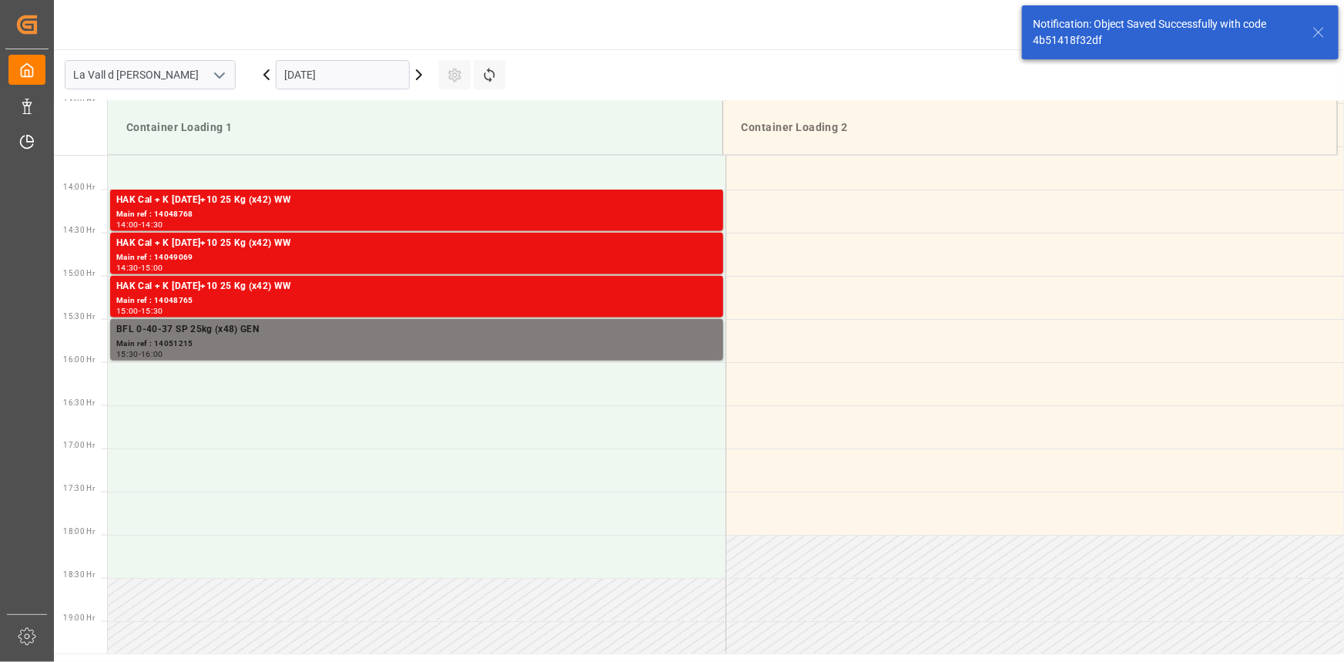
scroll to position [1198, 0]
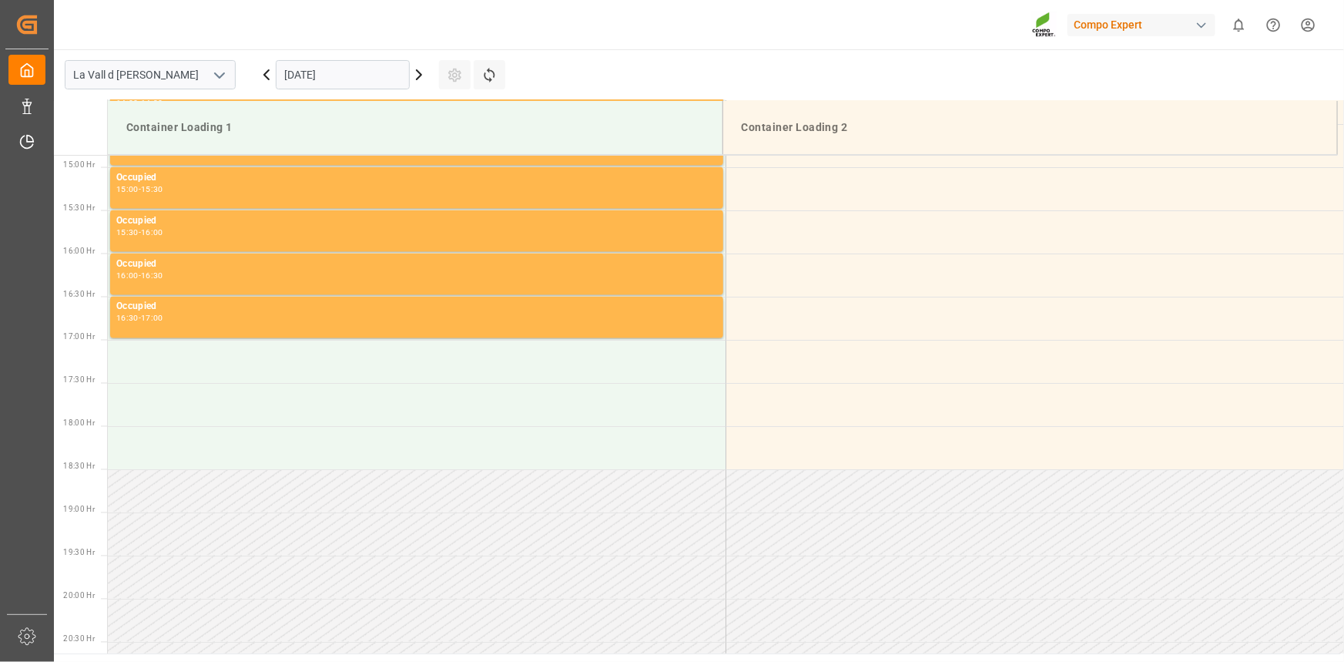
scroll to position [1284, 0]
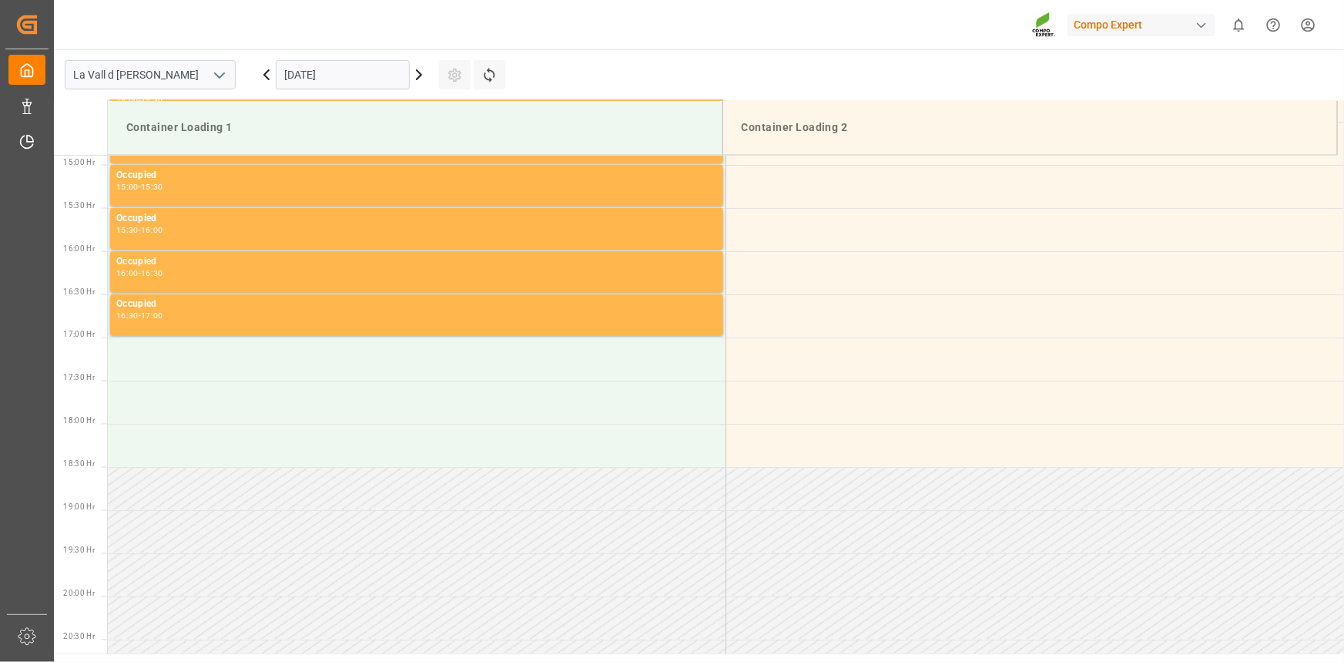
click at [317, 84] on input "[DATE]" at bounding box center [343, 74] width 134 height 29
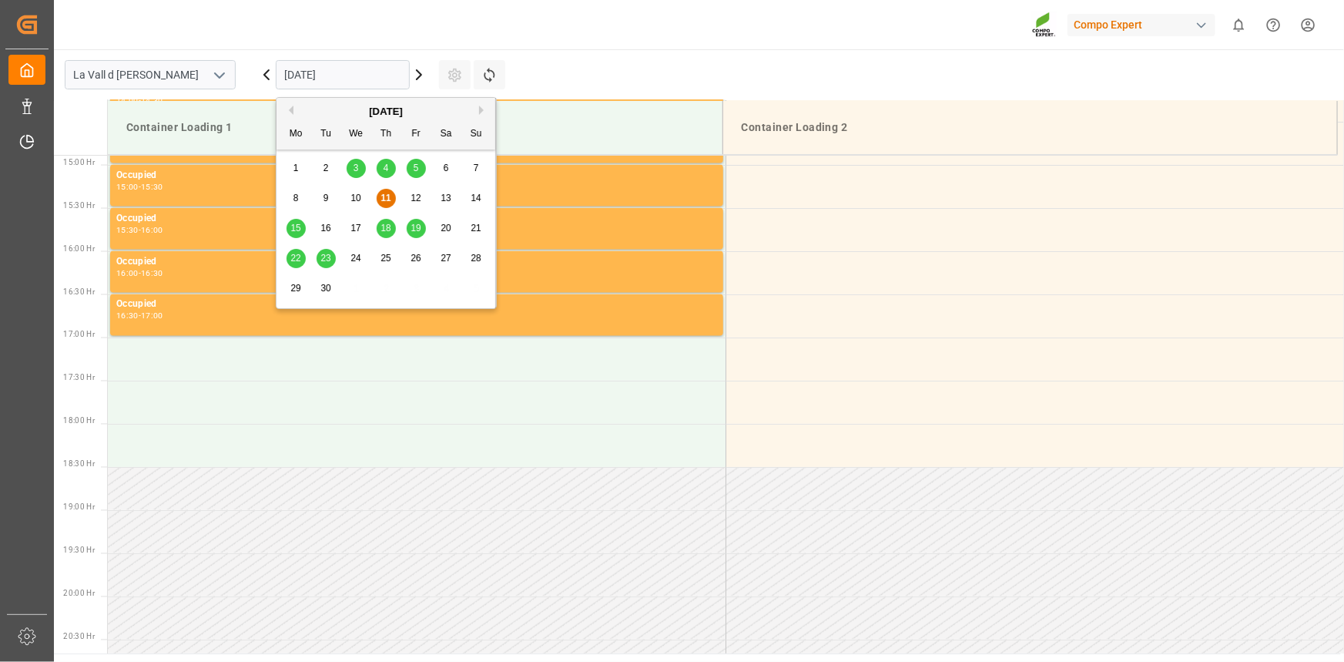
click at [422, 223] on div "19" at bounding box center [416, 229] width 19 height 18
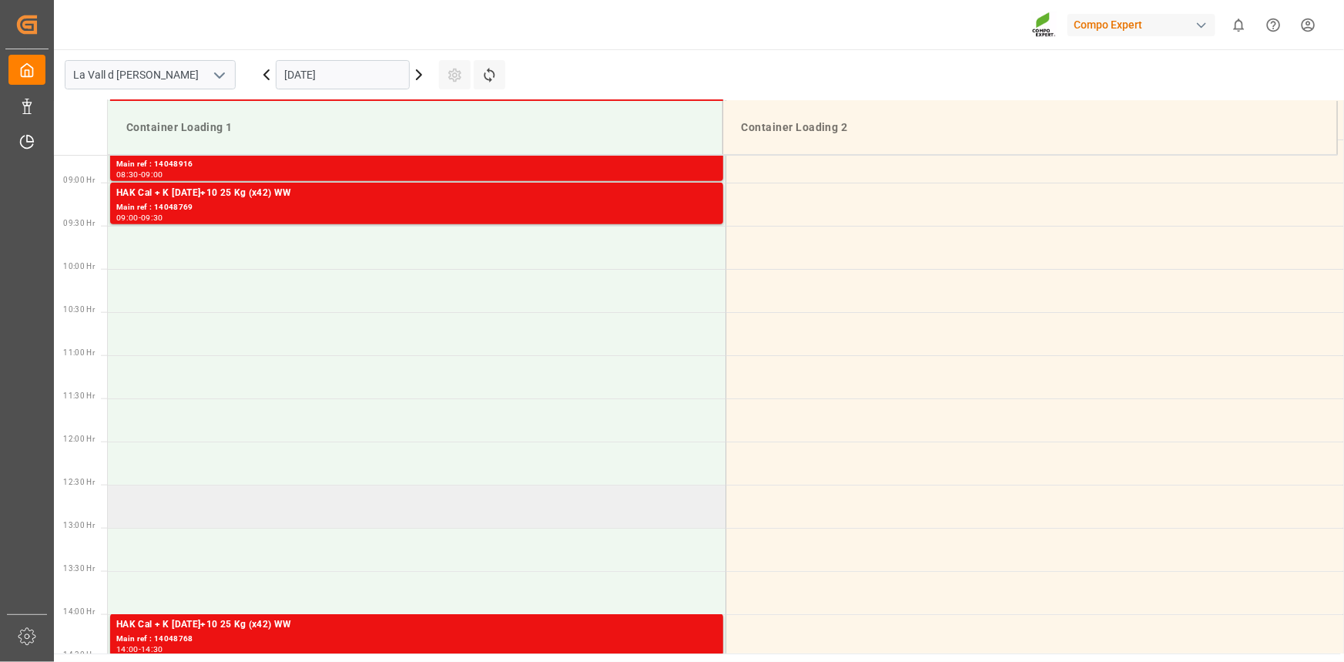
scroll to position [724, 0]
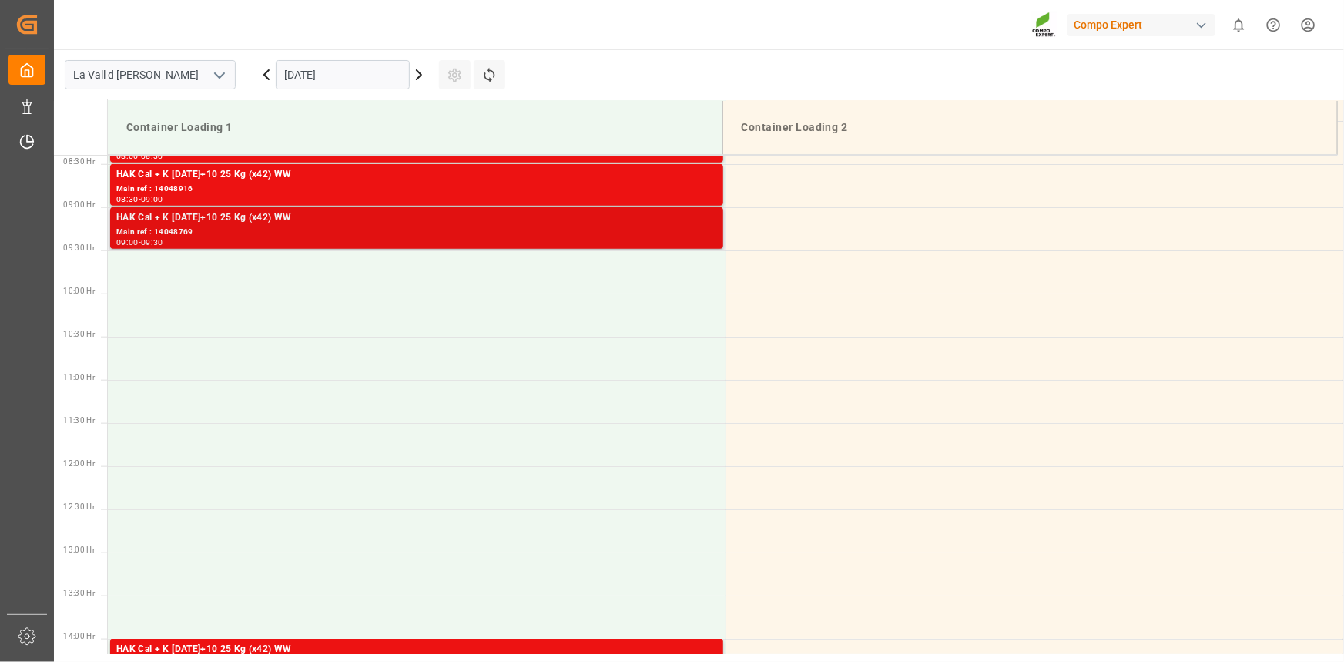
click at [462, 221] on div "HAK Cal + K 14-5-24+10 25 Kg (x42) WW" at bounding box center [416, 217] width 601 height 15
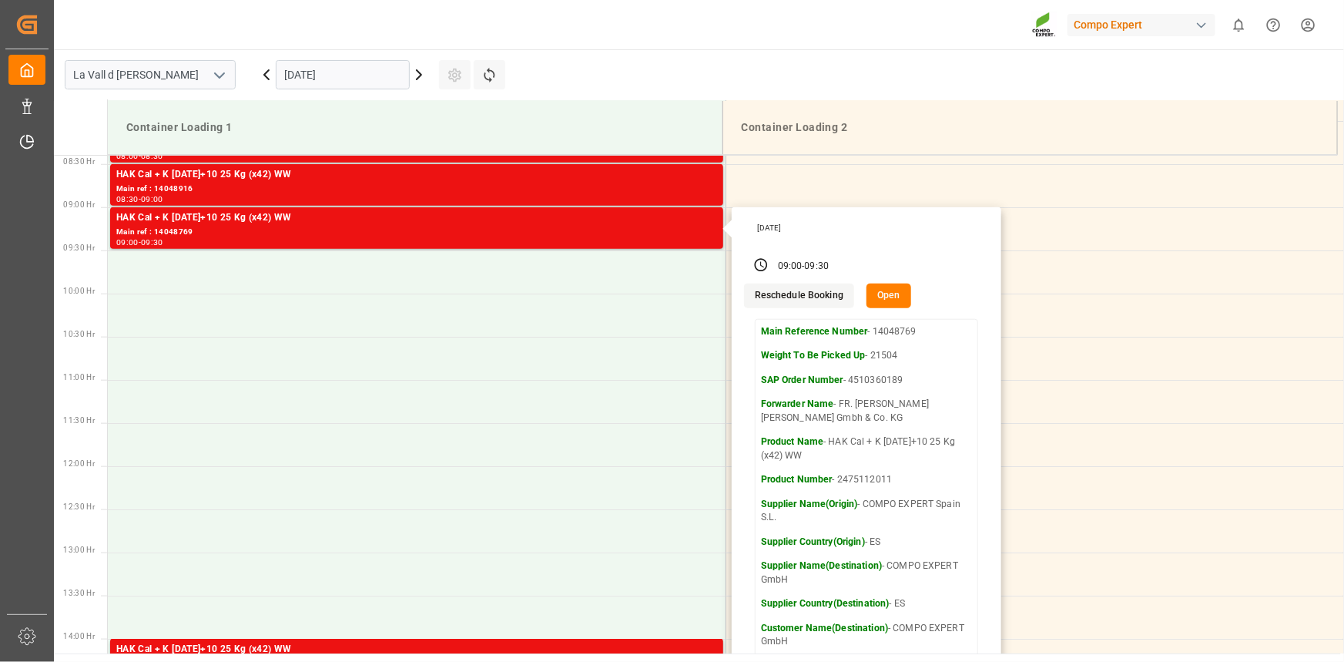
click at [367, 69] on input "19.09.2025" at bounding box center [343, 74] width 134 height 29
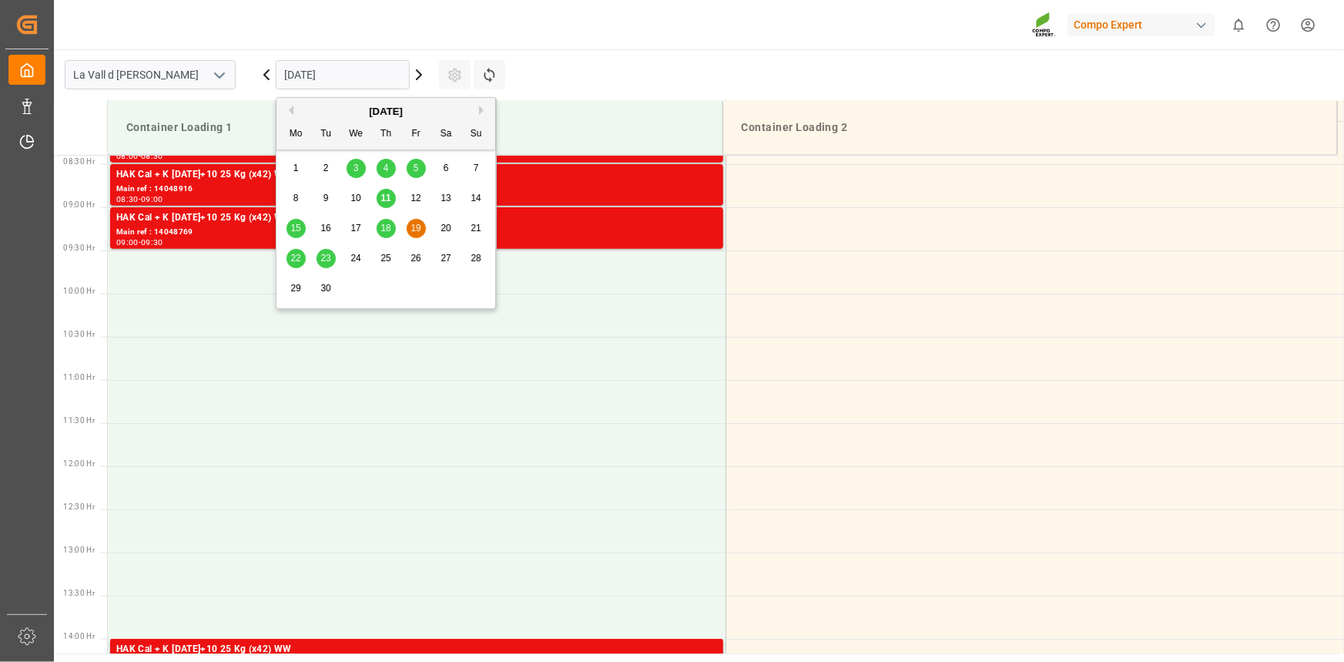
click at [386, 231] on span "18" at bounding box center [386, 228] width 10 height 11
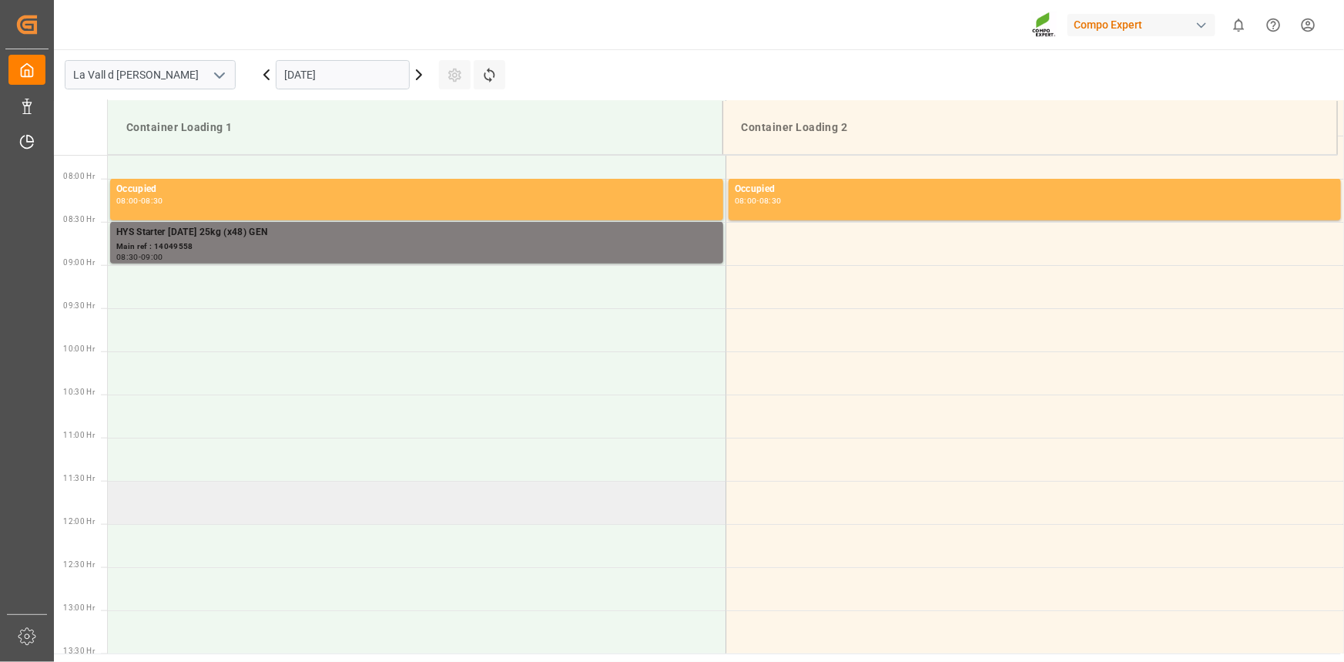
scroll to position [654, 0]
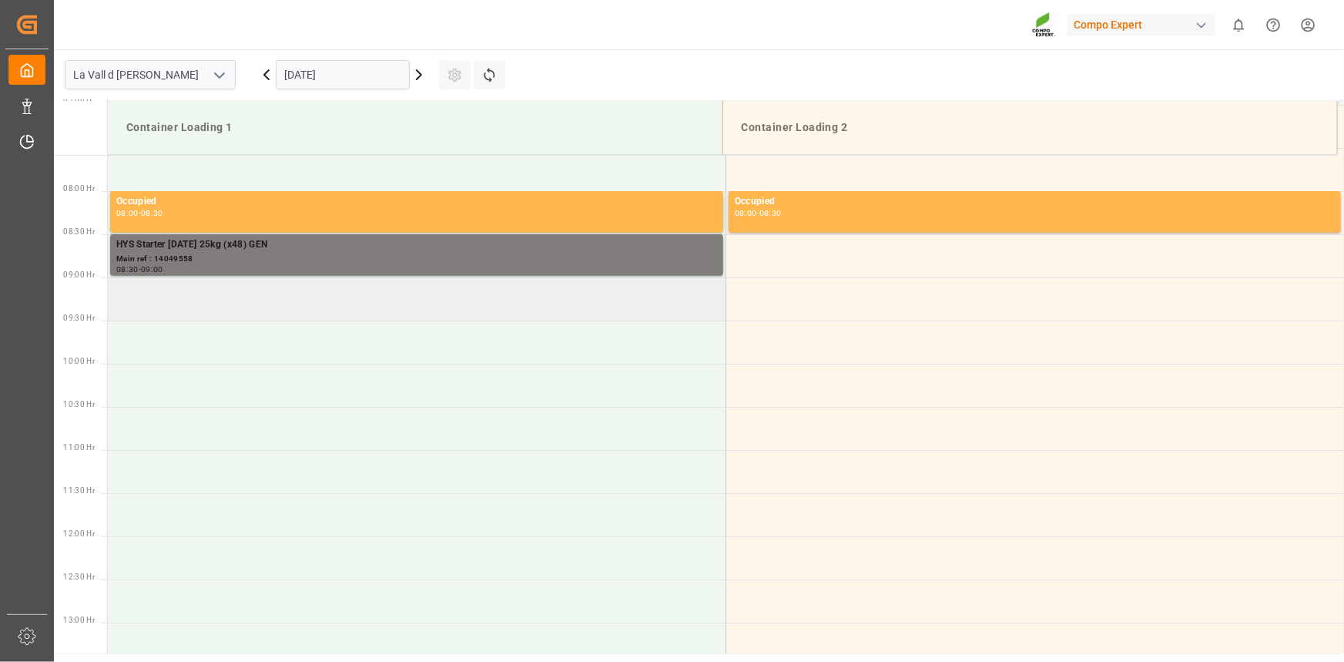
click at [141, 307] on td at bounding box center [417, 298] width 618 height 43
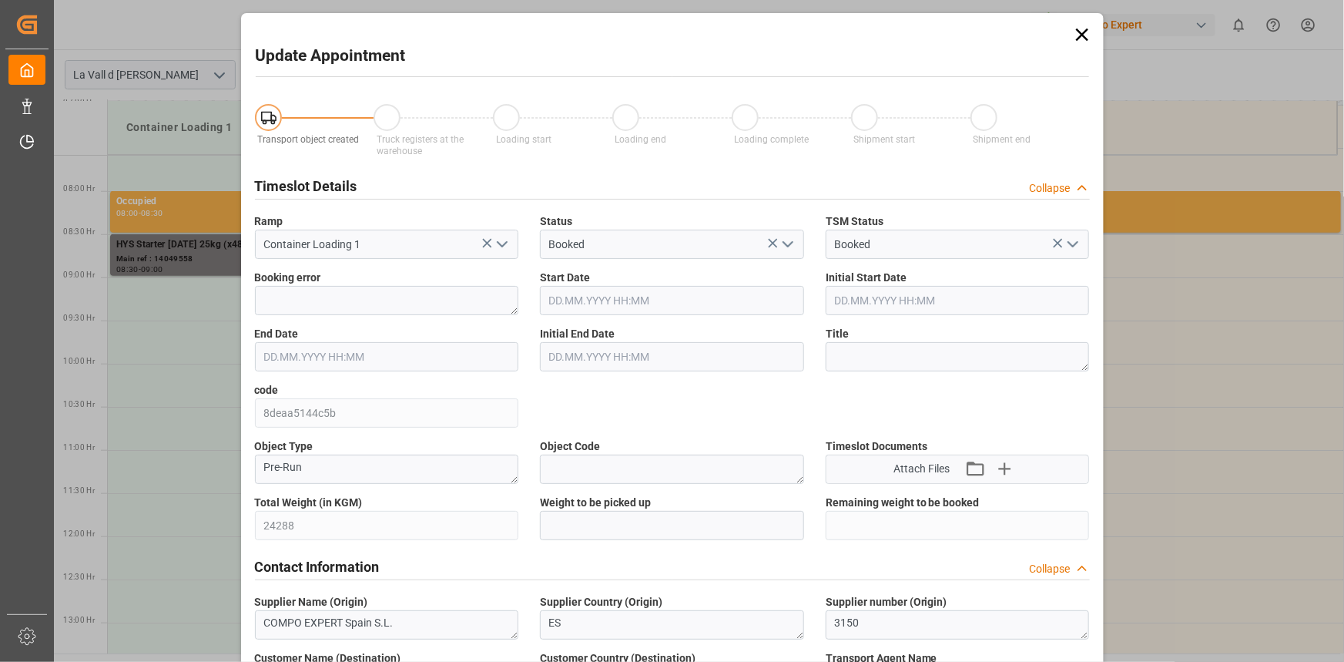
type input "18.09.2025 09:00"
type input "18.09.2025 09:30"
type input "11.09.2025 14:18"
click at [549, 530] on input "text" at bounding box center [672, 525] width 264 height 29
paste input "24288"
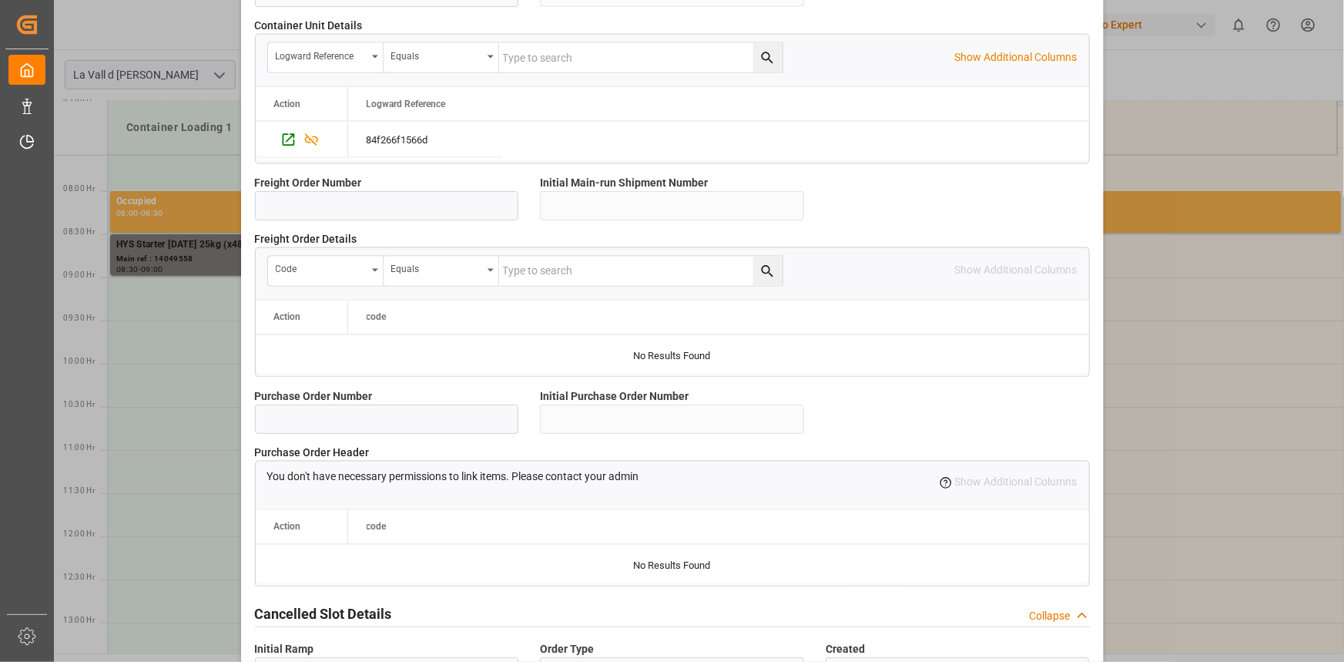
scroll to position [1369, 0]
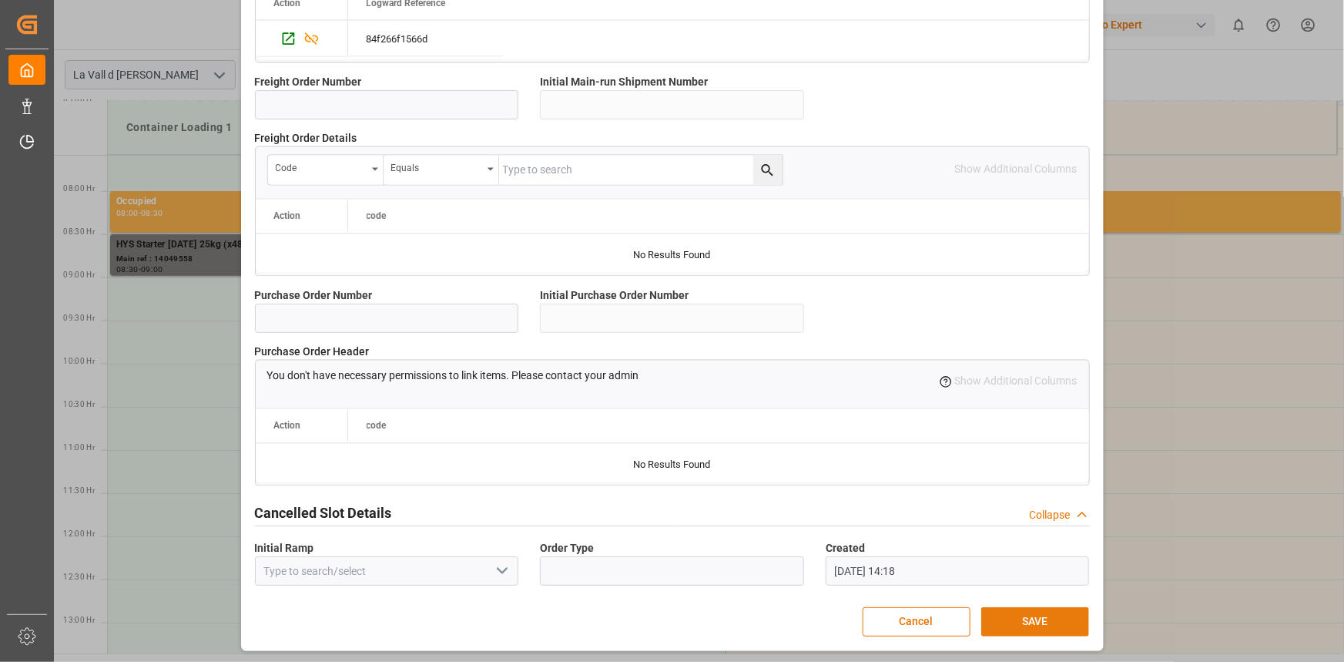
type input "24288"
click at [1055, 629] on button "SAVE" at bounding box center [1036, 621] width 108 height 29
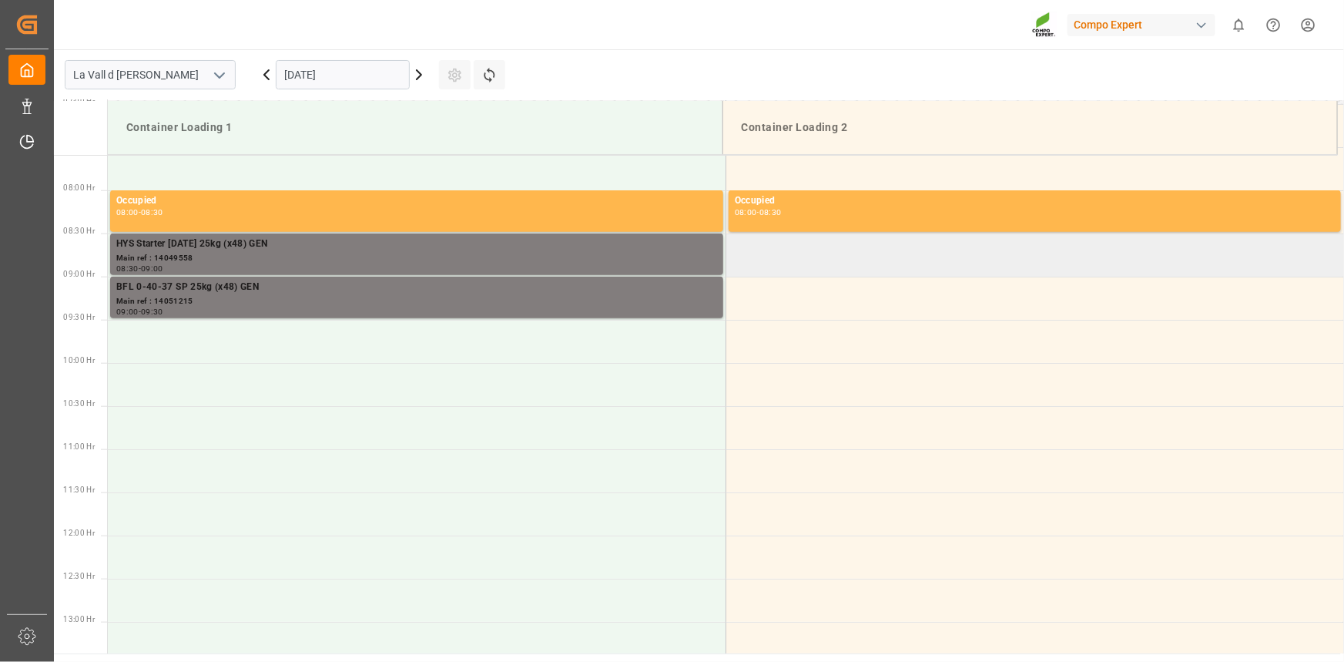
scroll to position [680, 0]
